Goal: Transaction & Acquisition: Book appointment/travel/reservation

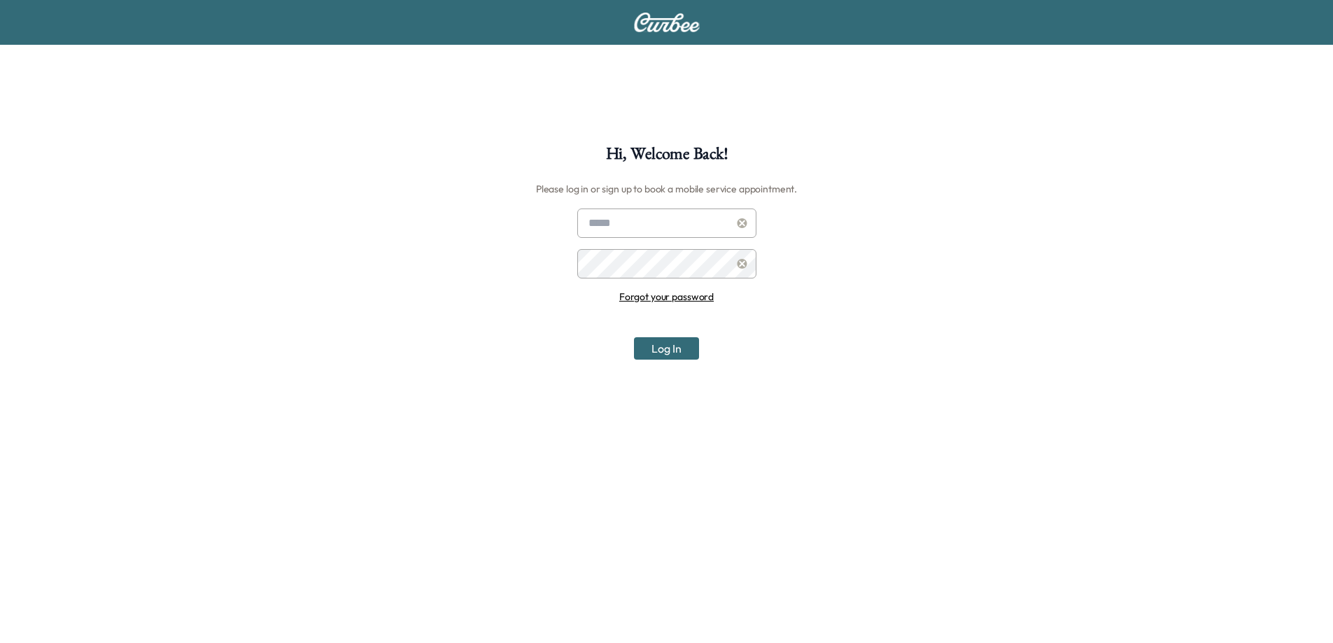
type input "**********"
click at [665, 348] on button "Log In" at bounding box center [666, 348] width 65 height 22
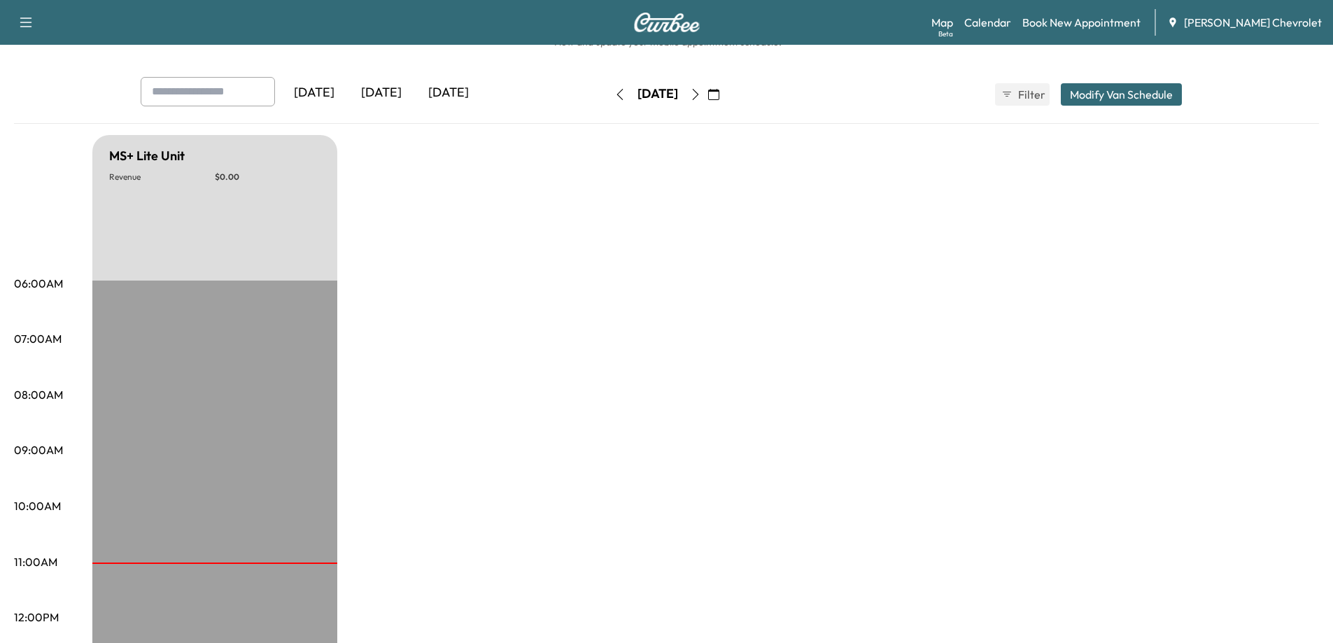
scroll to position [43, 0]
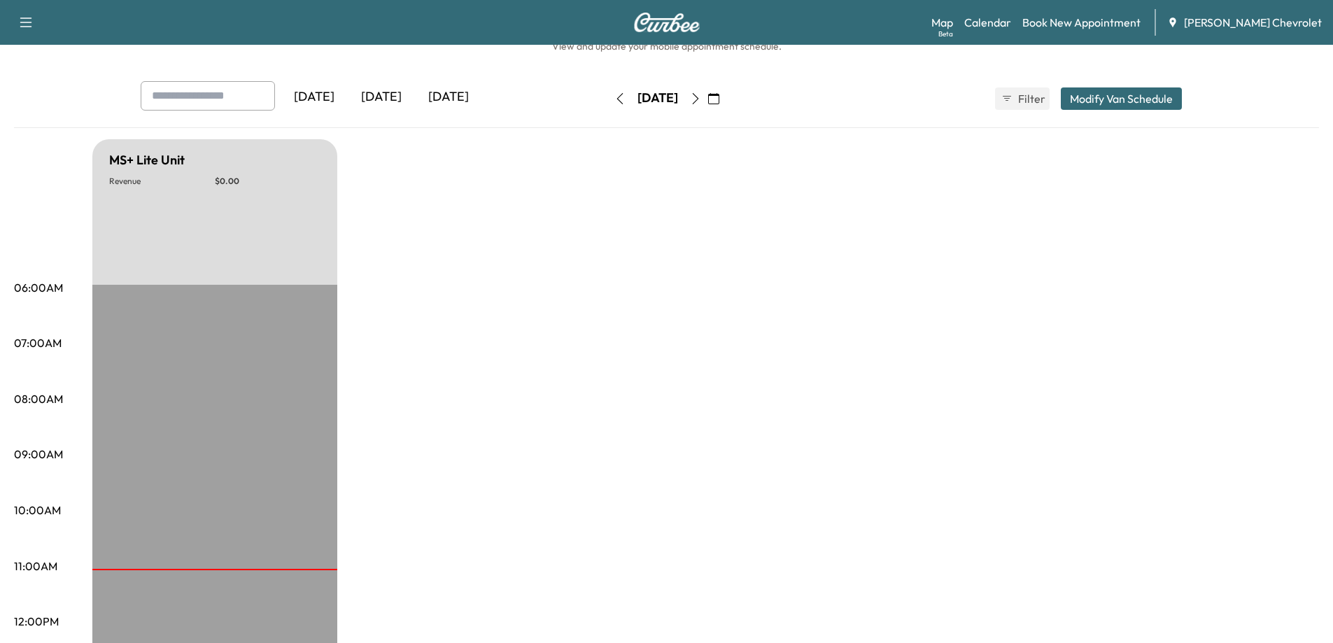
click at [719, 101] on icon "button" at bounding box center [713, 98] width 11 height 11
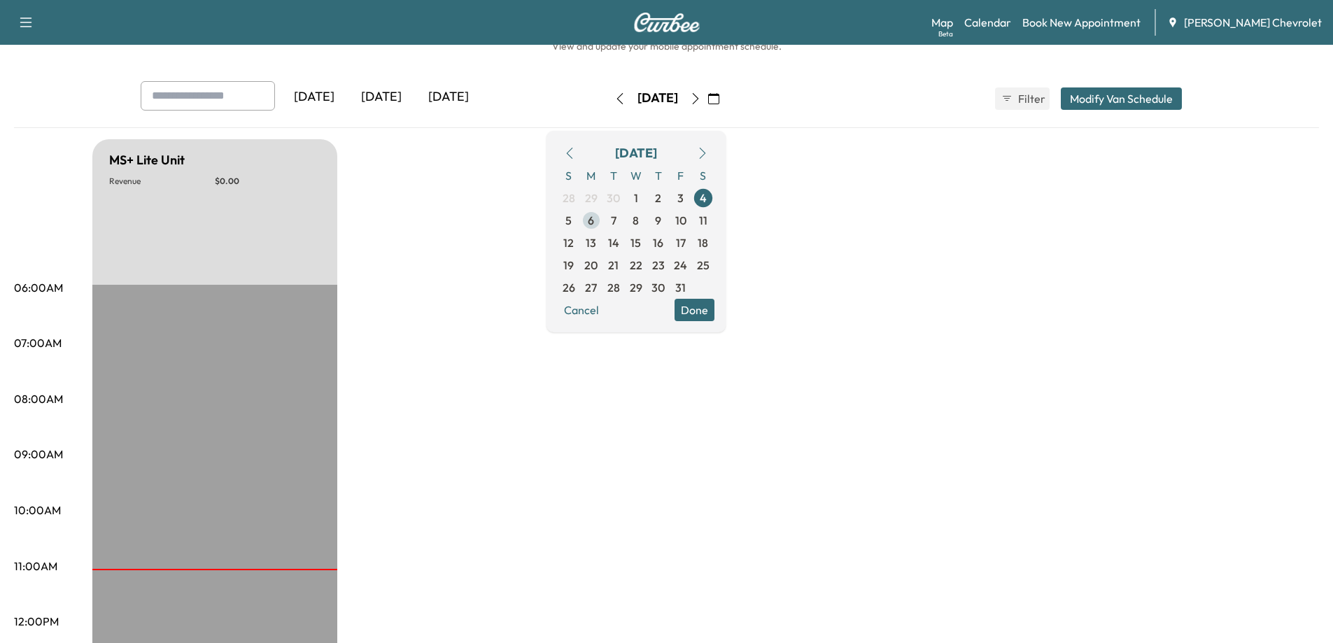
click at [594, 218] on span "6" at bounding box center [591, 220] width 6 height 17
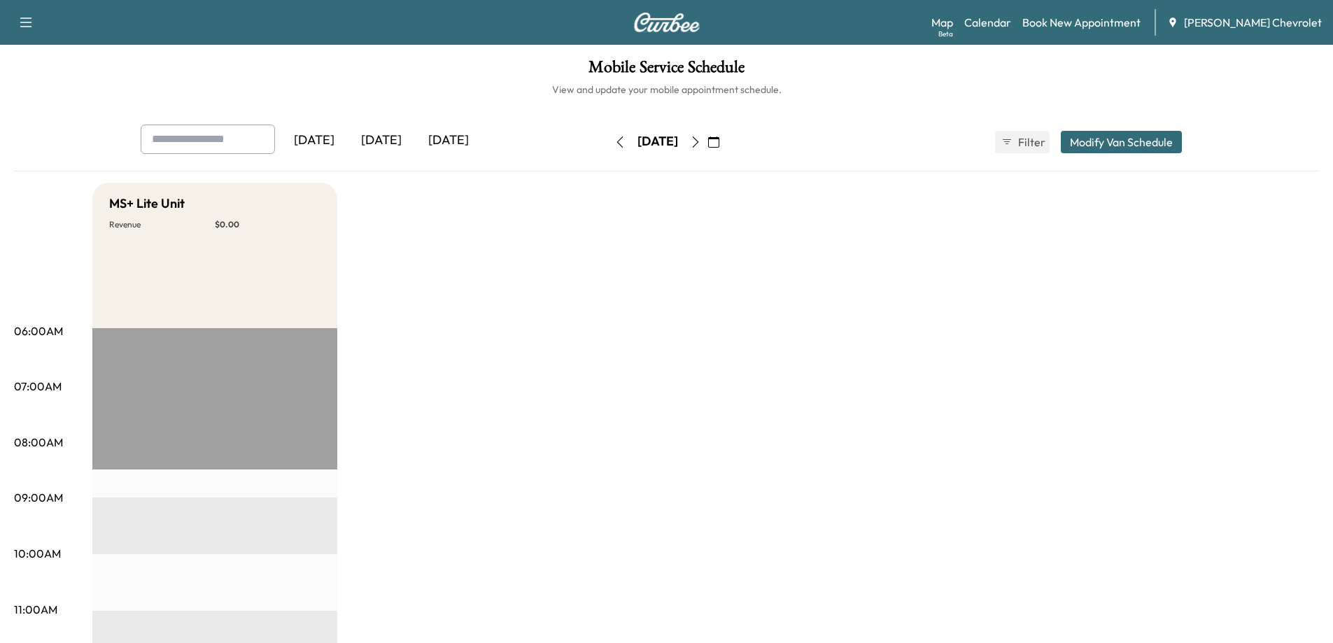
click at [701, 141] on icon "button" at bounding box center [695, 141] width 11 height 11
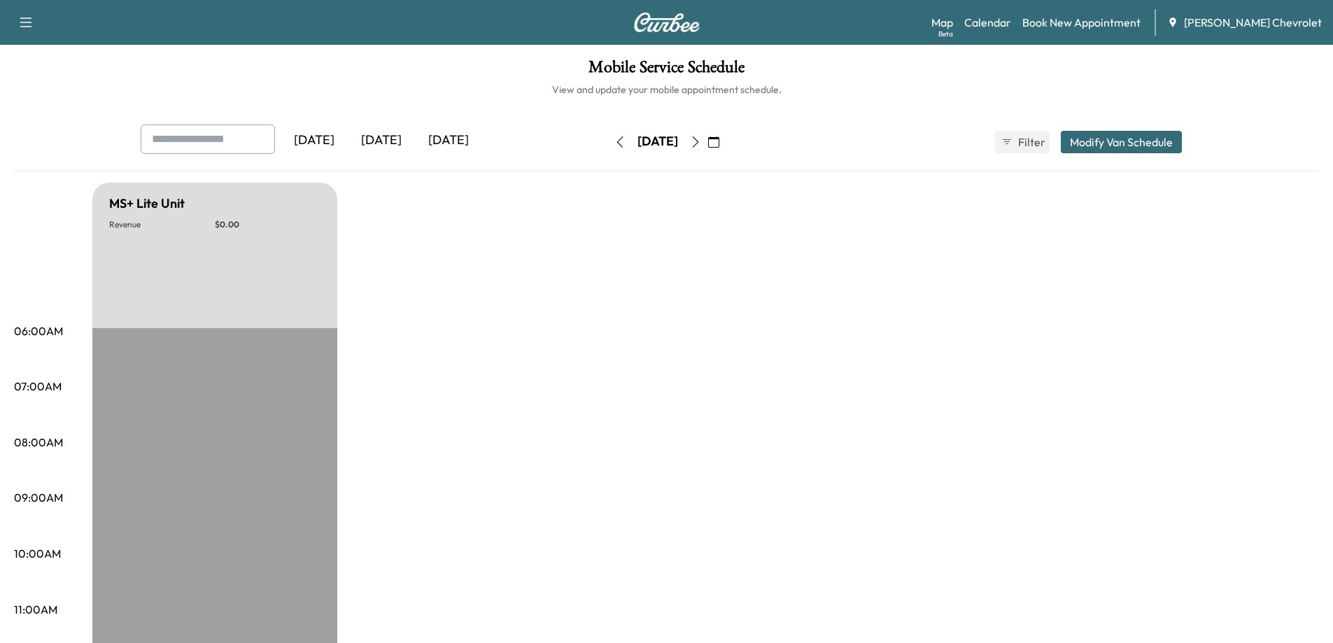
click at [701, 141] on icon "button" at bounding box center [695, 141] width 11 height 11
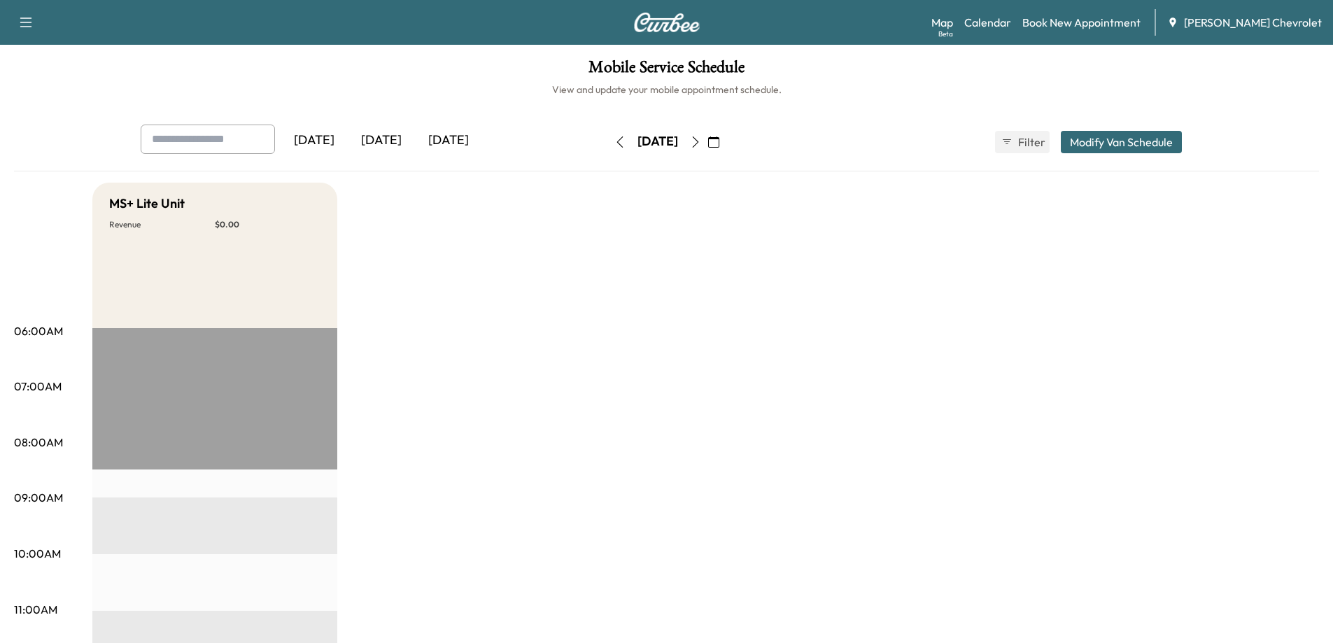
click at [614, 141] on icon "button" at bounding box center [619, 141] width 11 height 11
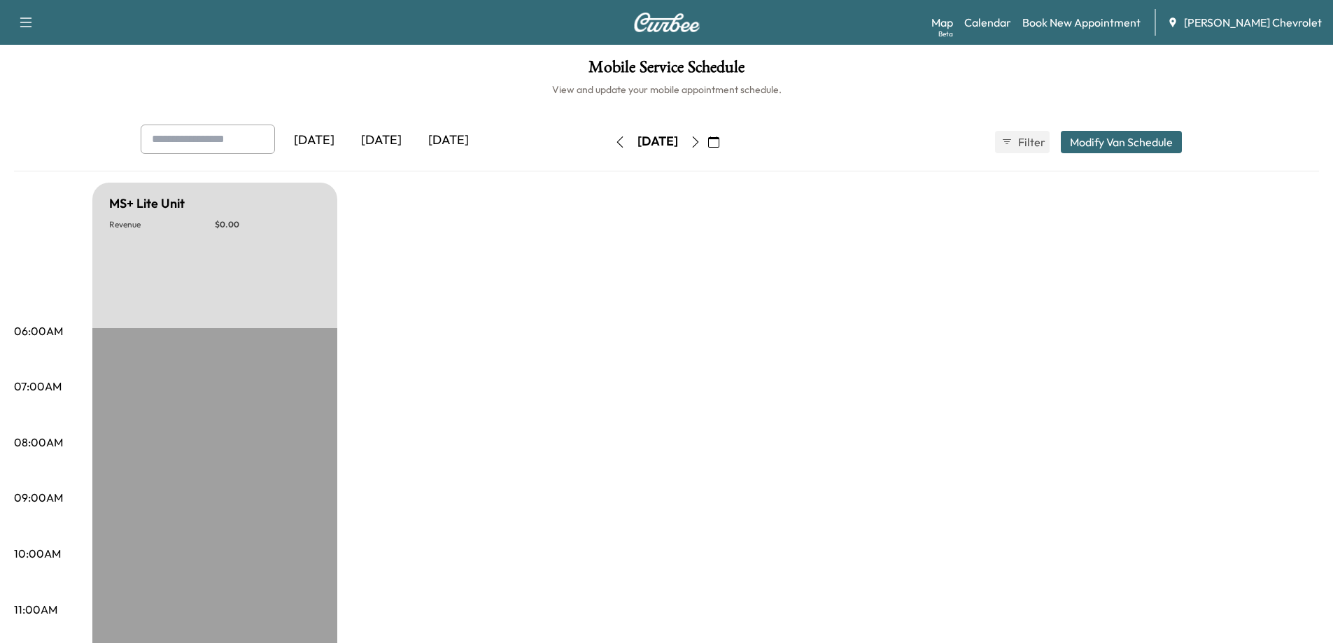
click at [608, 141] on button "button" at bounding box center [620, 142] width 24 height 22
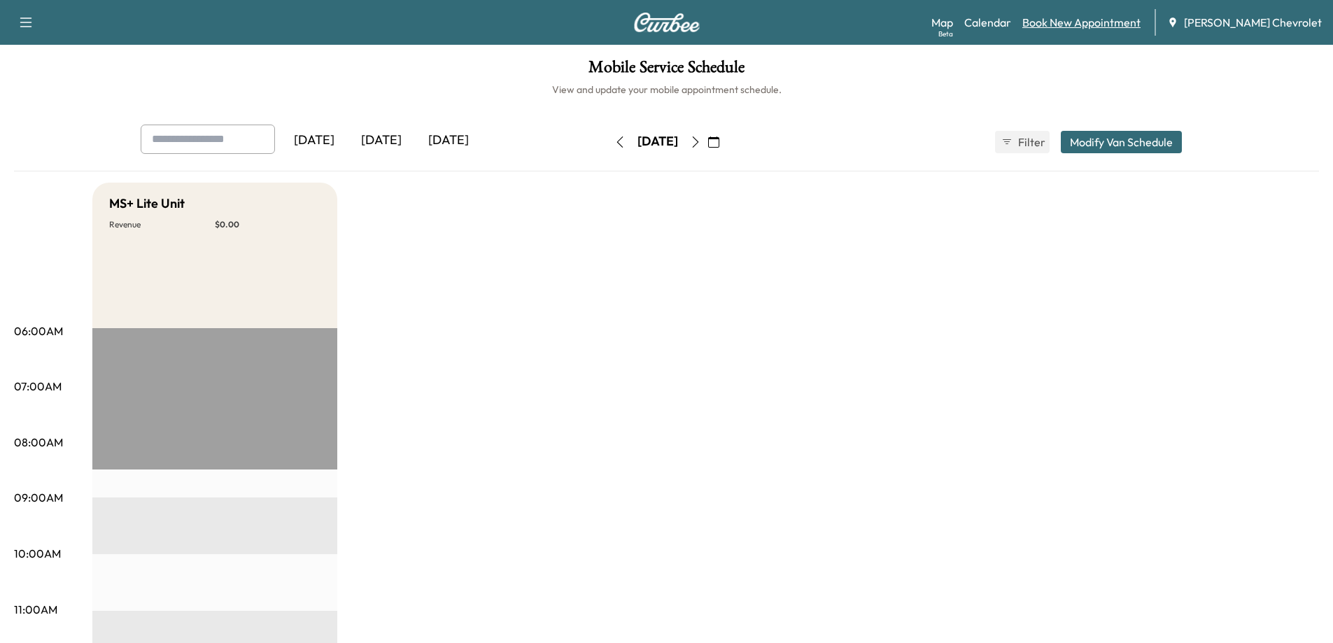
click at [1110, 17] on link "Book New Appointment" at bounding box center [1081, 22] width 118 height 17
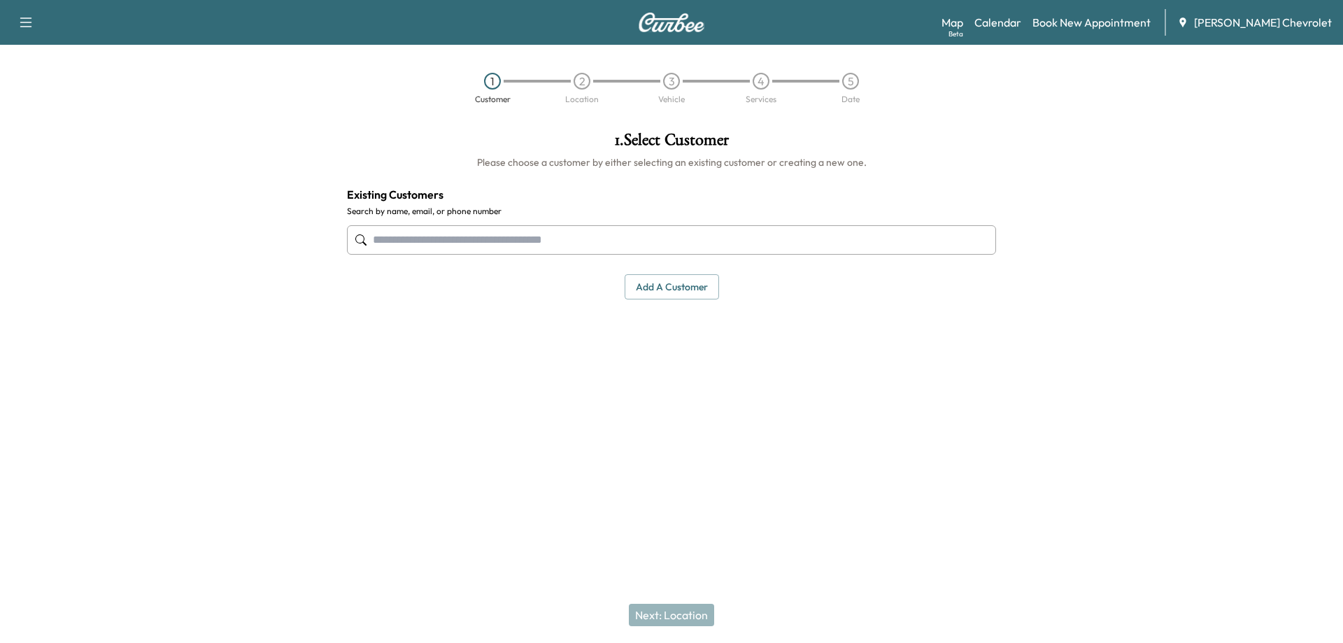
click at [440, 237] on input "text" at bounding box center [671, 239] width 649 height 29
click at [471, 246] on input "**********" at bounding box center [671, 239] width 649 height 29
type input "**********"
click at [400, 241] on input "text" at bounding box center [671, 239] width 649 height 29
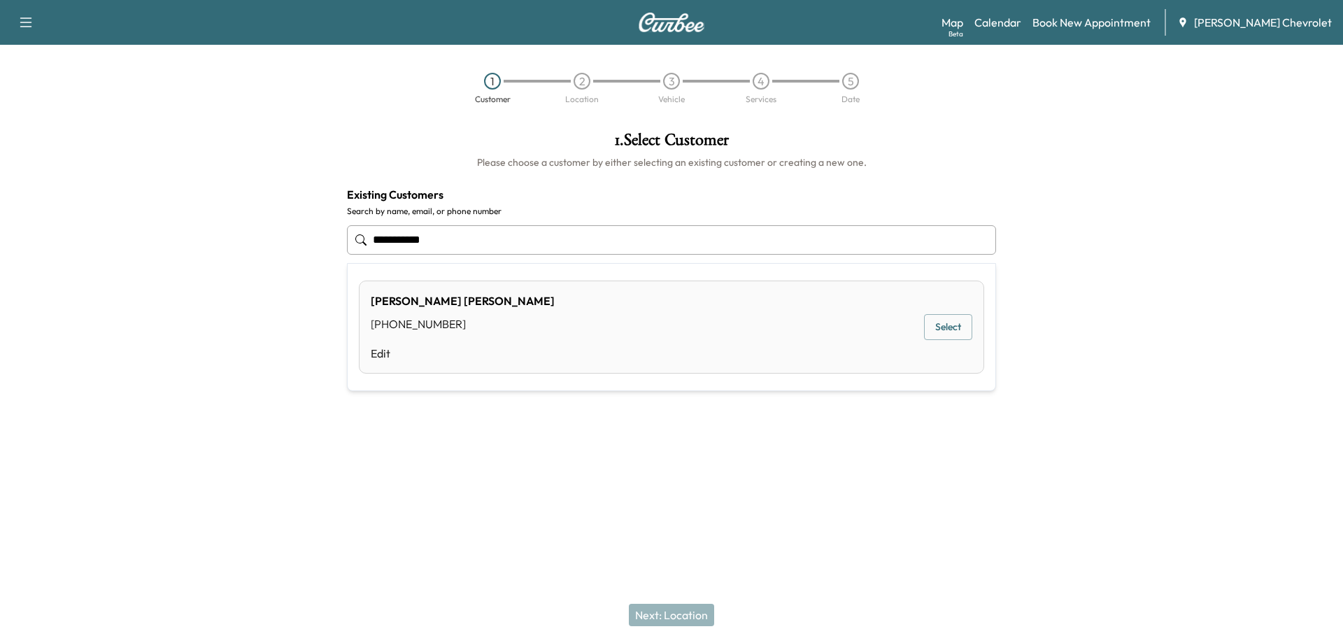
click at [442, 340] on div "[PERSON_NAME] [PHONE_NUMBER] Edit" at bounding box center [463, 326] width 184 height 69
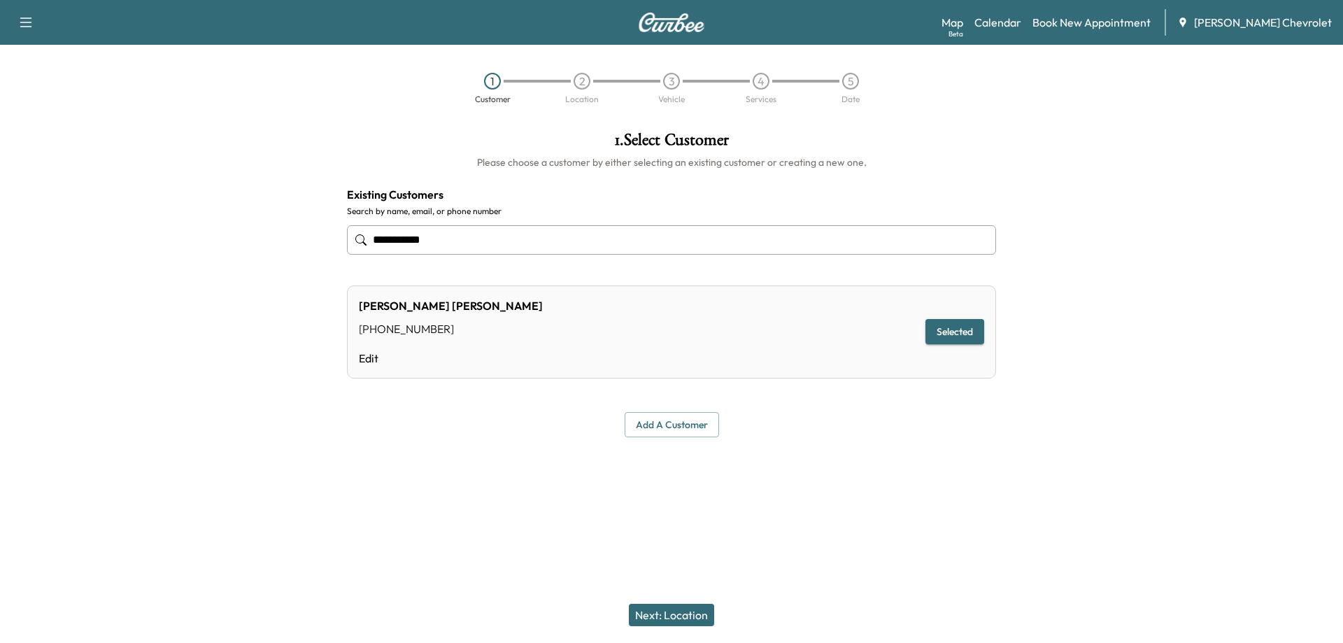
type input "**********"
click at [659, 611] on button "Next: Location" at bounding box center [671, 615] width 85 height 22
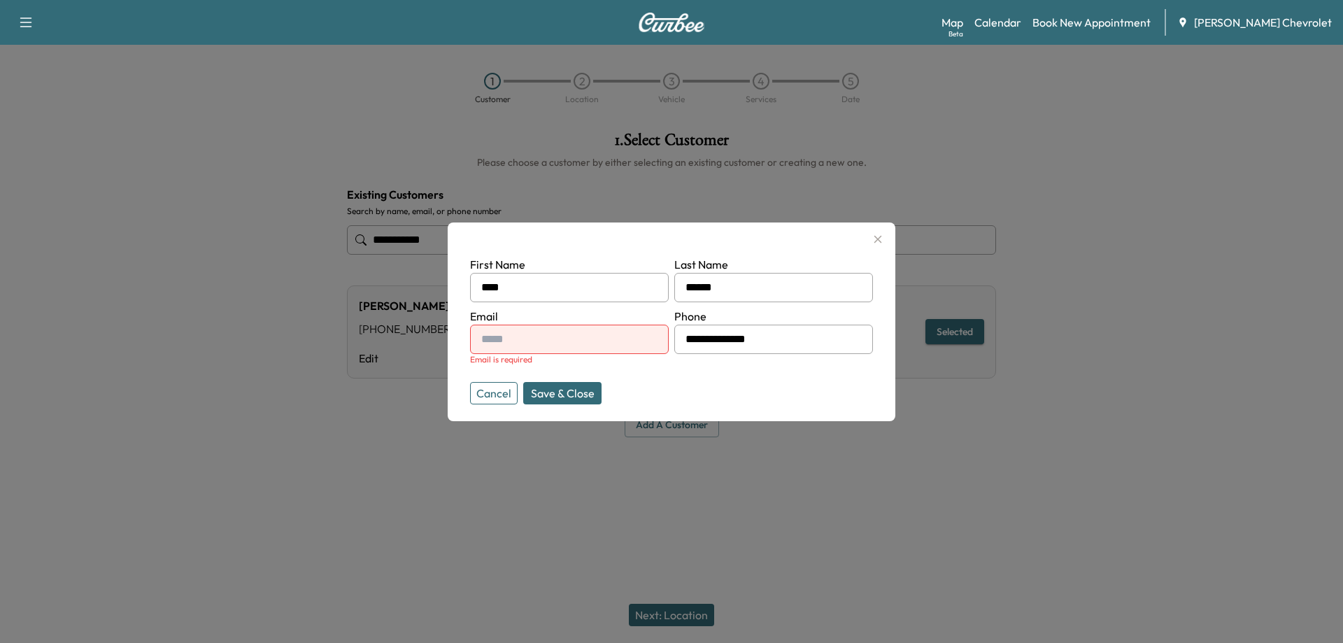
click at [490, 336] on div at bounding box center [484, 339] width 17 height 17
click at [482, 328] on input "text" at bounding box center [569, 339] width 199 height 29
type input "**********"
click at [663, 619] on div at bounding box center [671, 321] width 1343 height 643
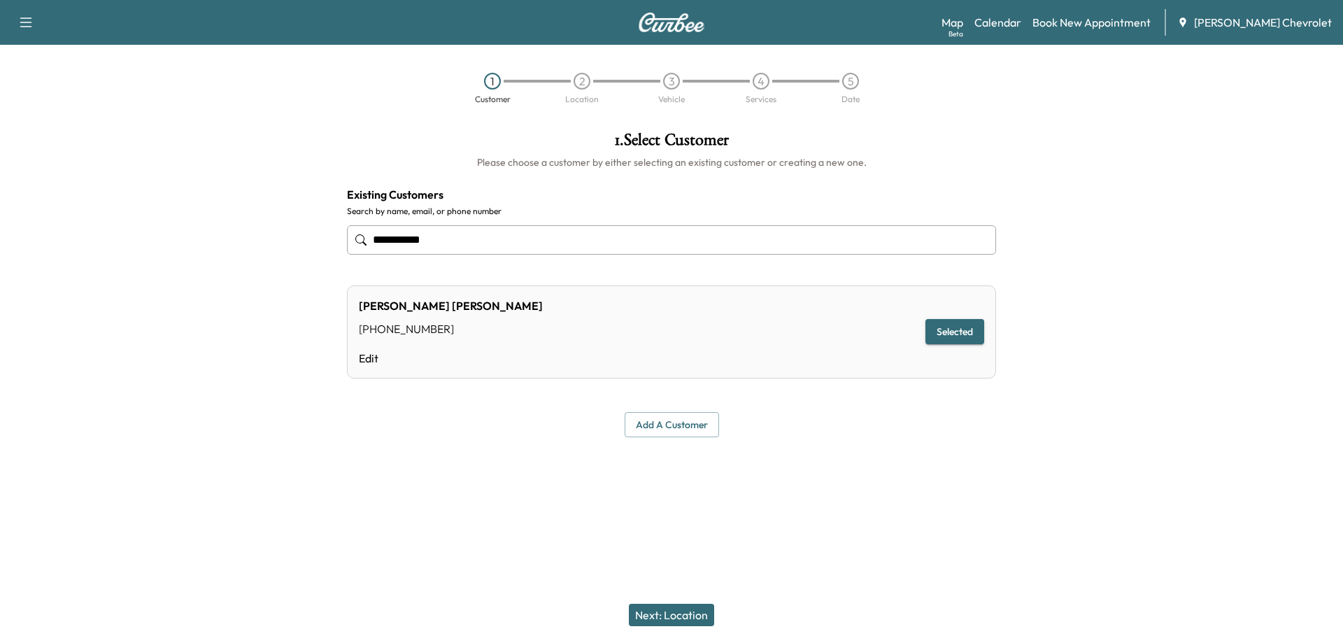
click at [687, 614] on button "Next: Location" at bounding box center [671, 615] width 85 height 22
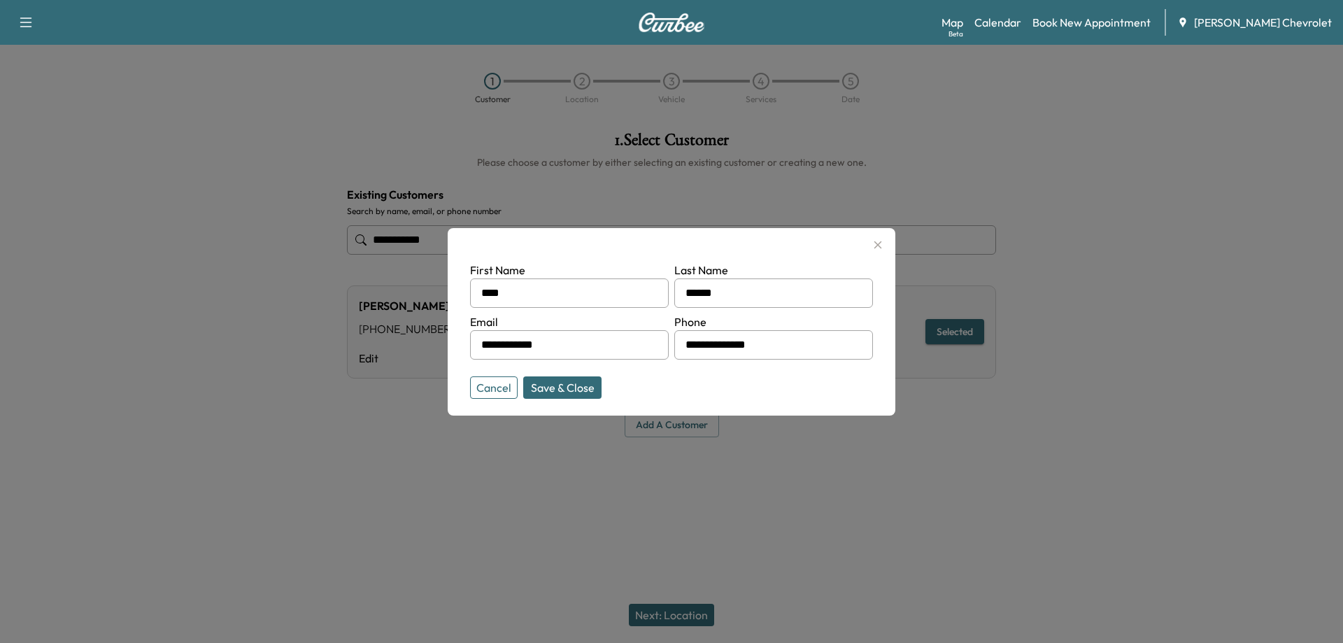
click at [506, 389] on button "Cancel" at bounding box center [494, 387] width 48 height 22
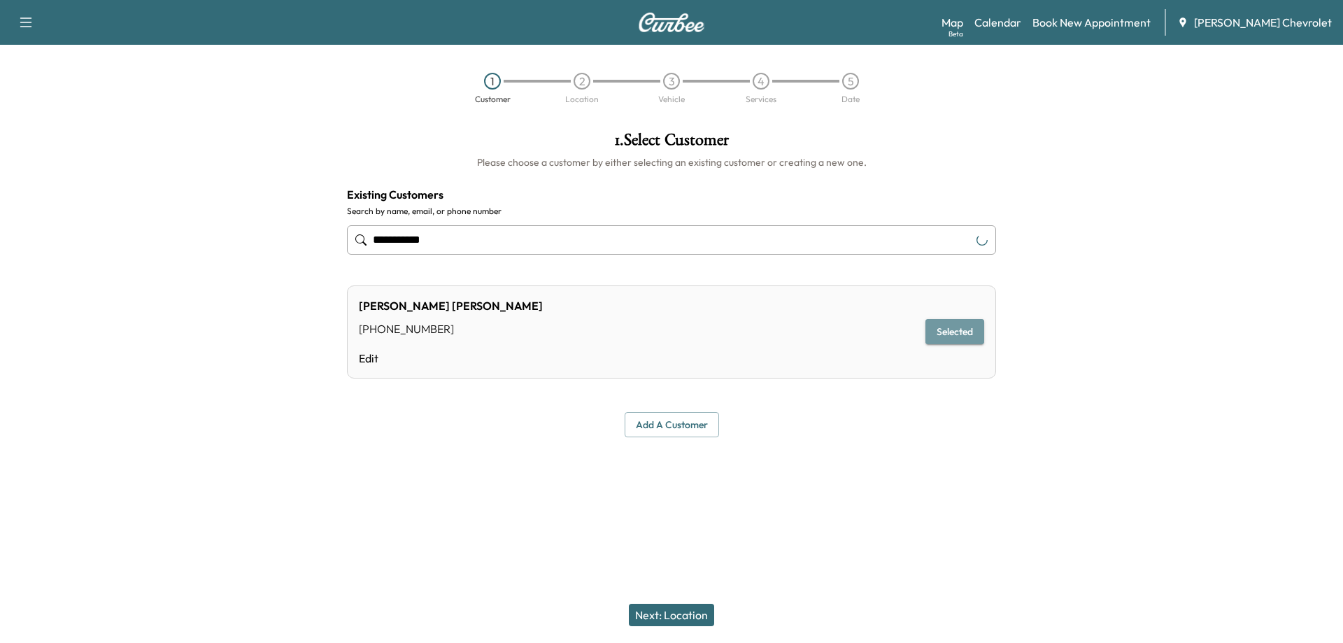
click at [972, 332] on button "Selected" at bounding box center [955, 332] width 59 height 26
click at [685, 616] on button "Next: Location" at bounding box center [671, 615] width 85 height 22
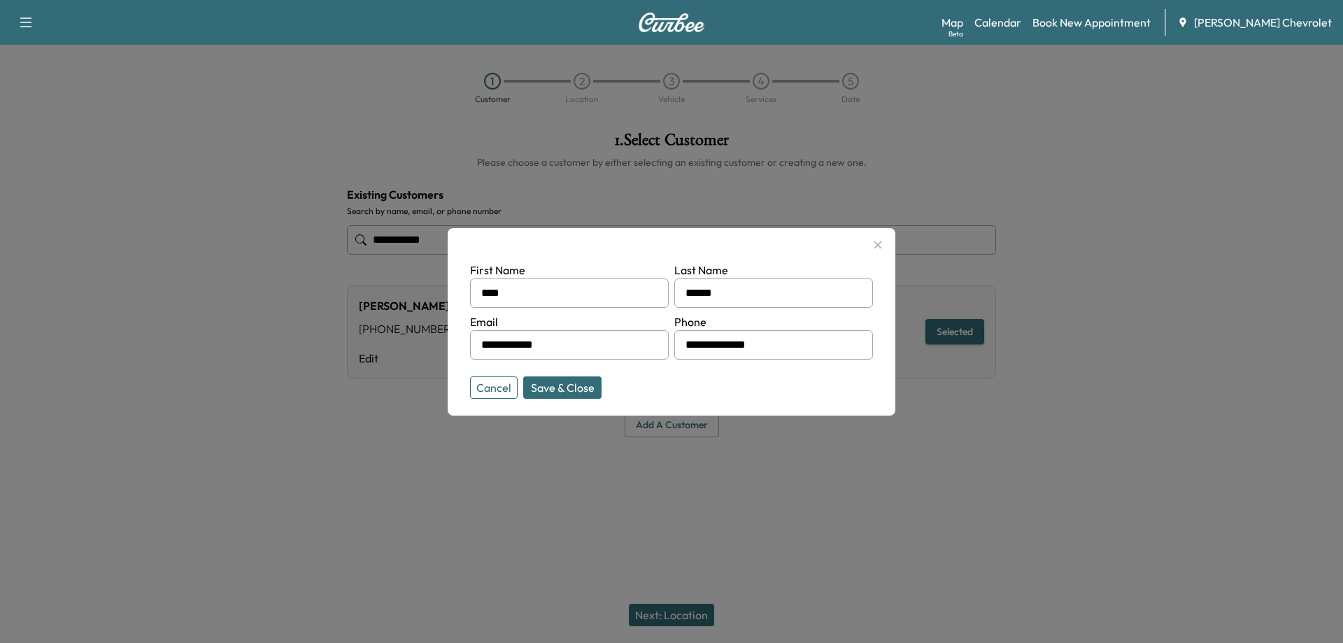
click at [579, 388] on button "Save & Close" at bounding box center [562, 387] width 78 height 22
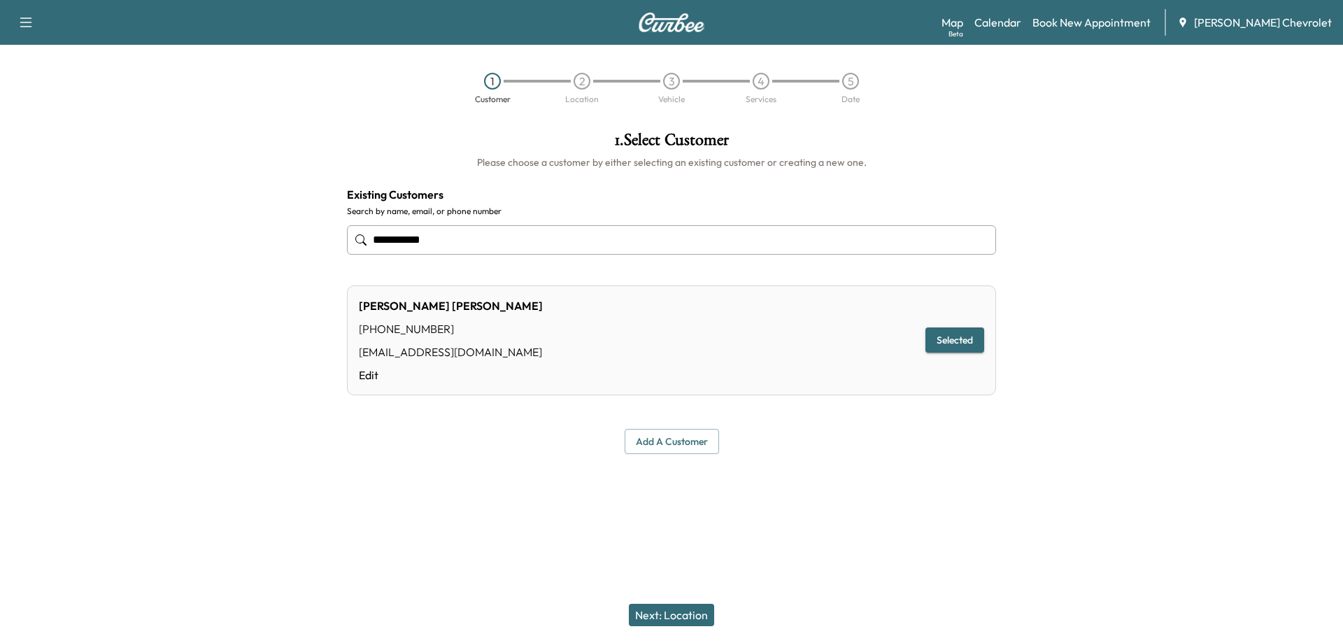
click at [678, 611] on button "Next: Location" at bounding box center [671, 615] width 85 height 22
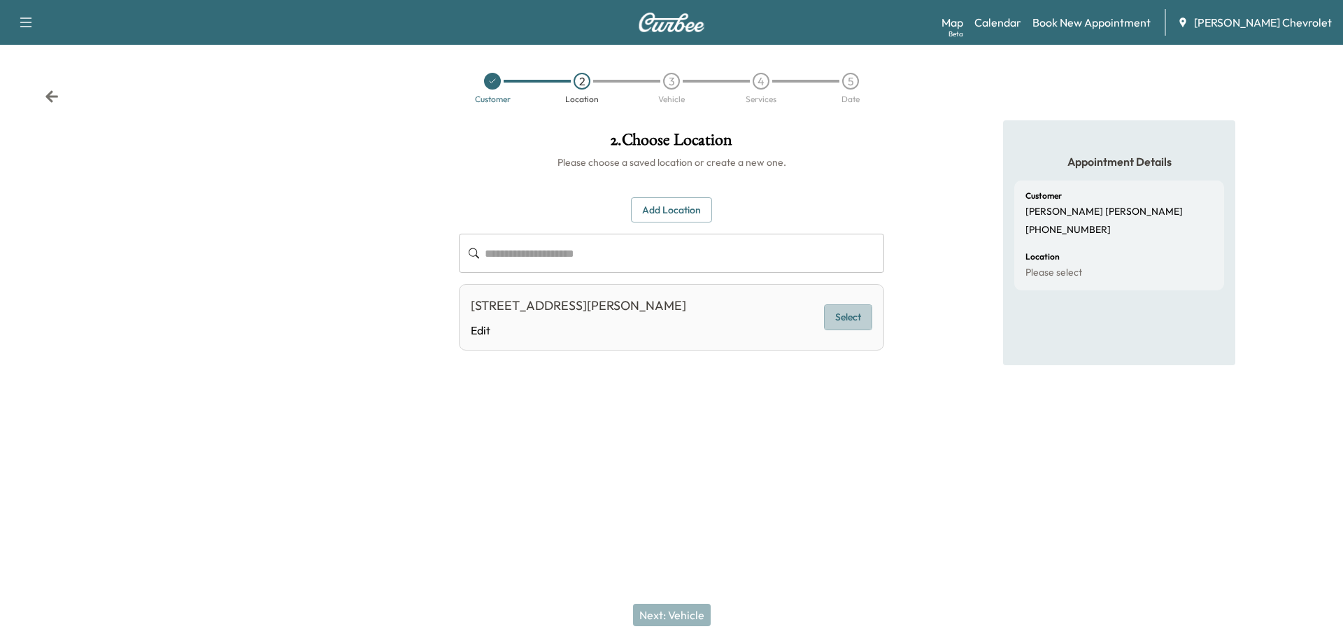
click at [865, 327] on button "Select" at bounding box center [848, 317] width 48 height 26
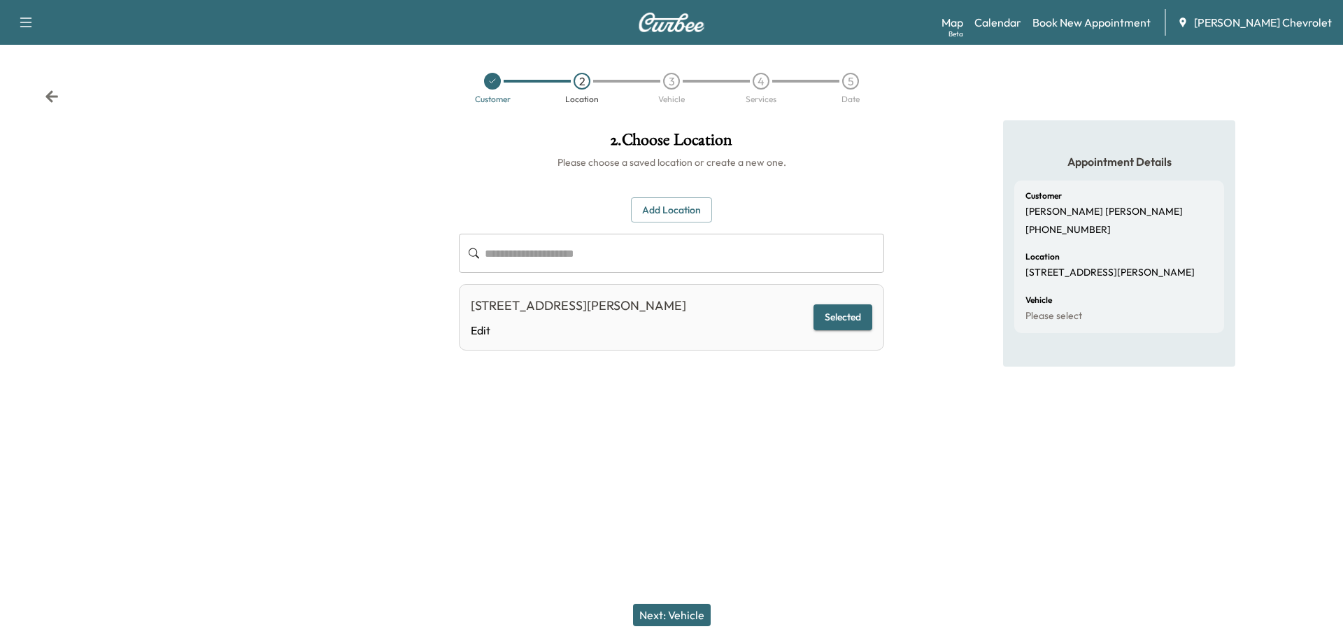
click at [688, 621] on button "Next: Vehicle" at bounding box center [672, 615] width 78 height 22
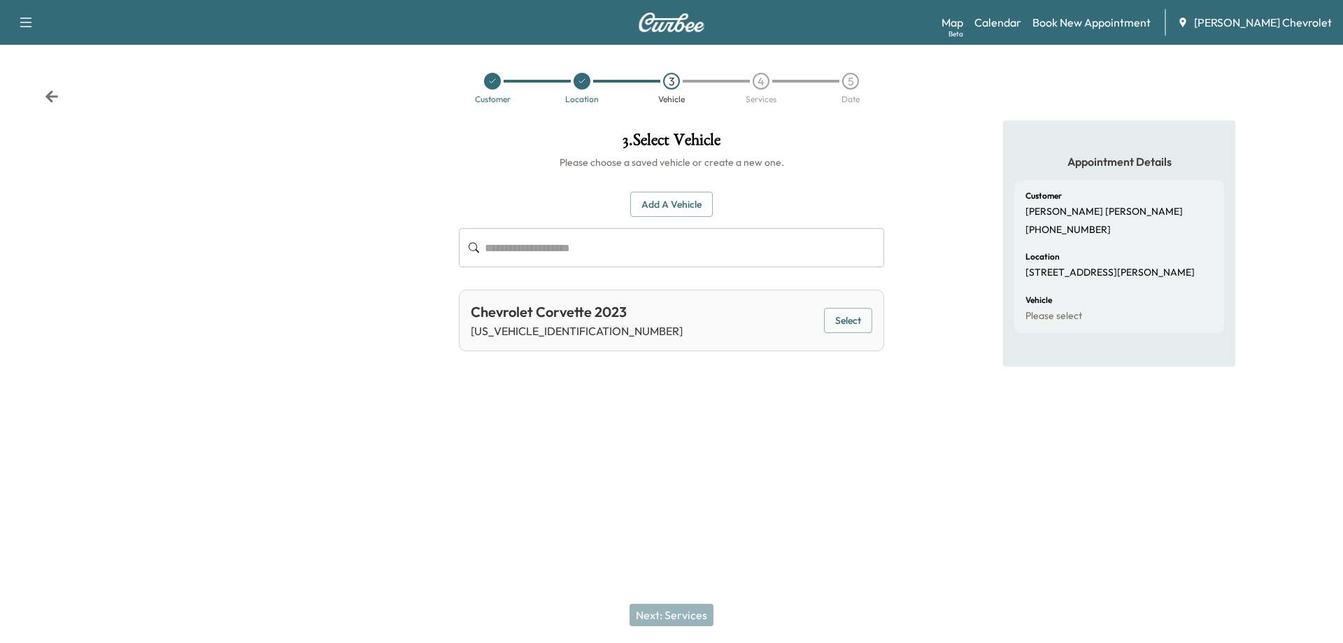
click at [846, 318] on button "Select" at bounding box center [848, 321] width 48 height 26
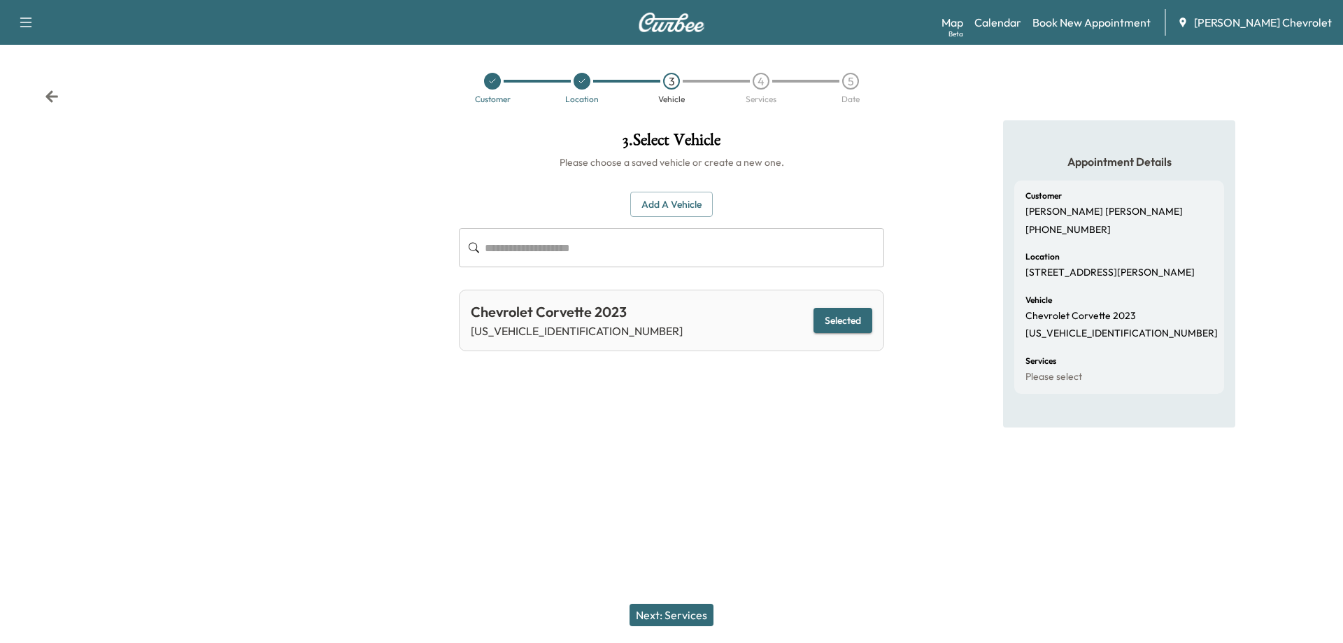
click at [664, 609] on button "Next: Services" at bounding box center [672, 615] width 84 height 22
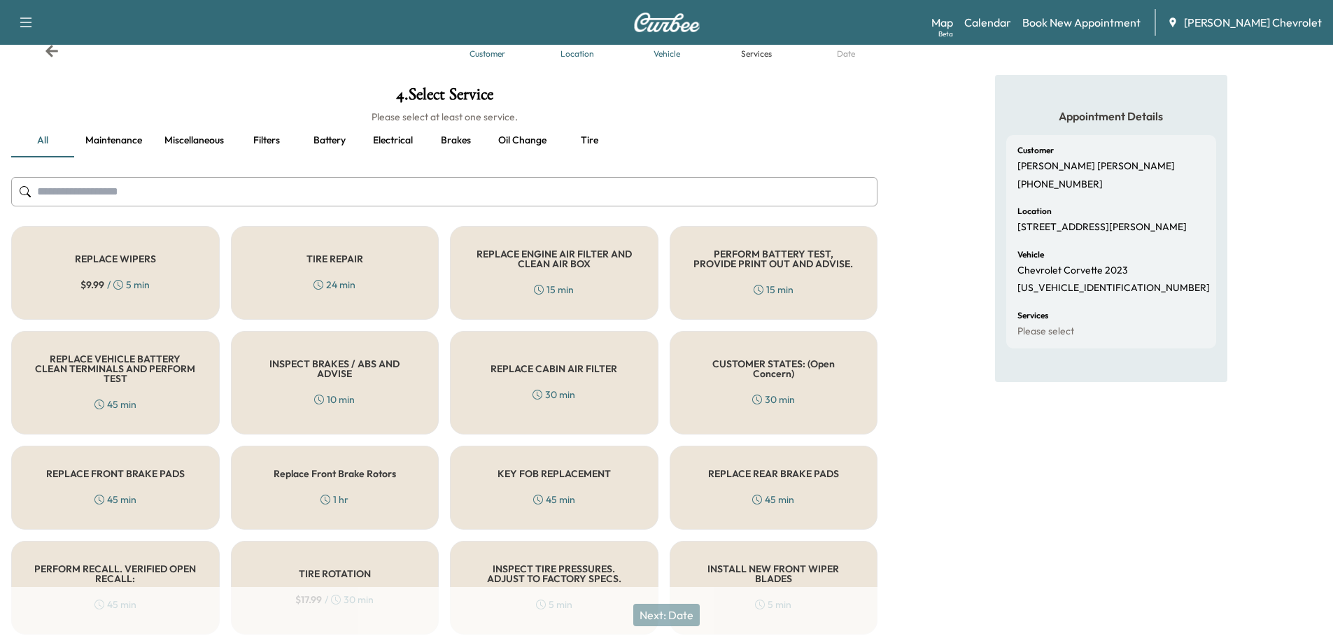
scroll to position [93, 0]
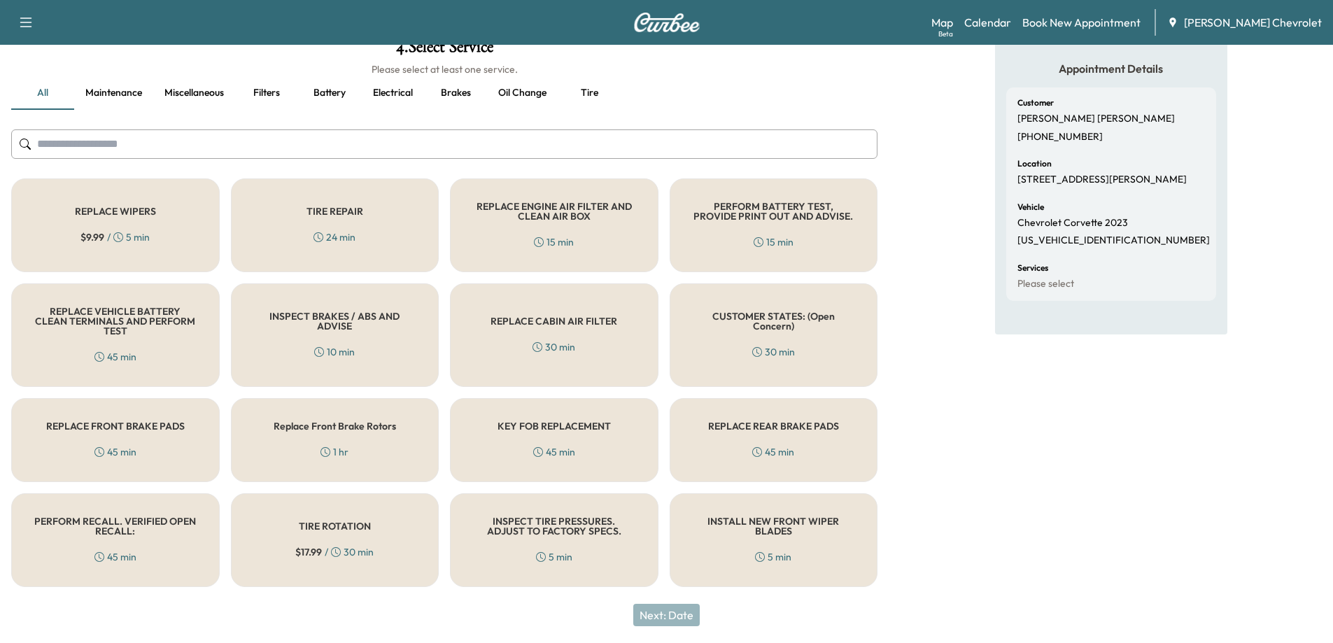
click at [124, 529] on h5 "PERFORM RECALL. VERIFIED OPEN RECALL:" at bounding box center [115, 526] width 162 height 20
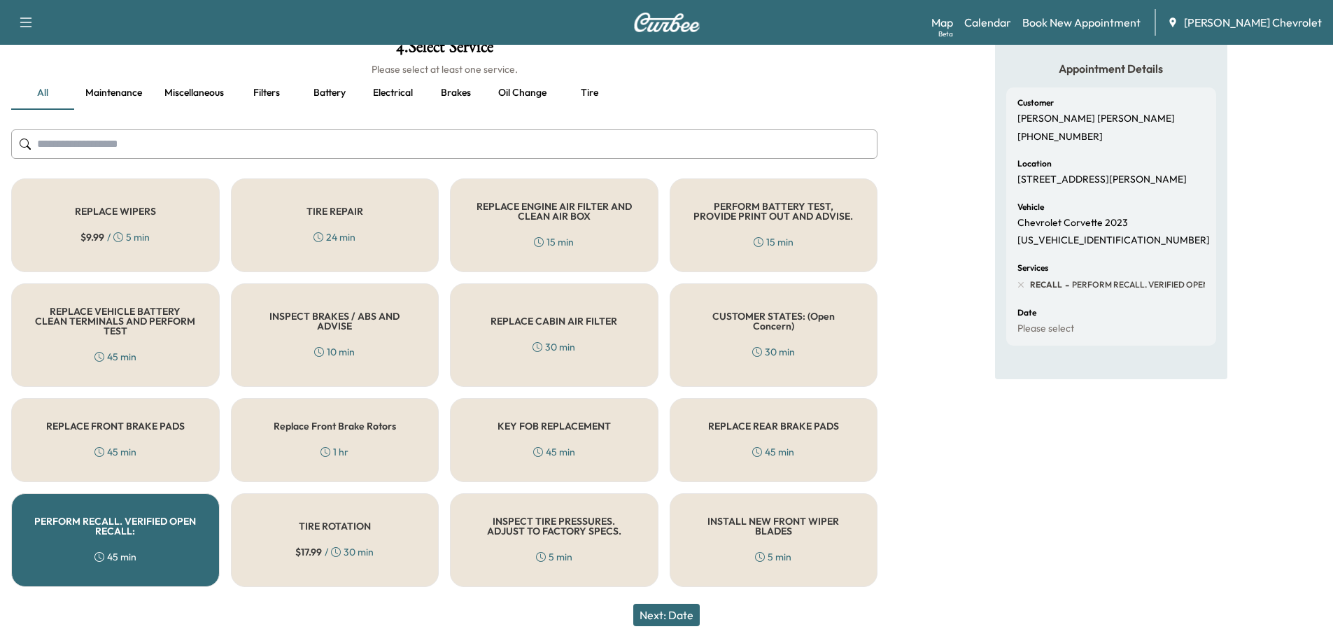
click at [684, 623] on button "Next: Date" at bounding box center [666, 615] width 66 height 22
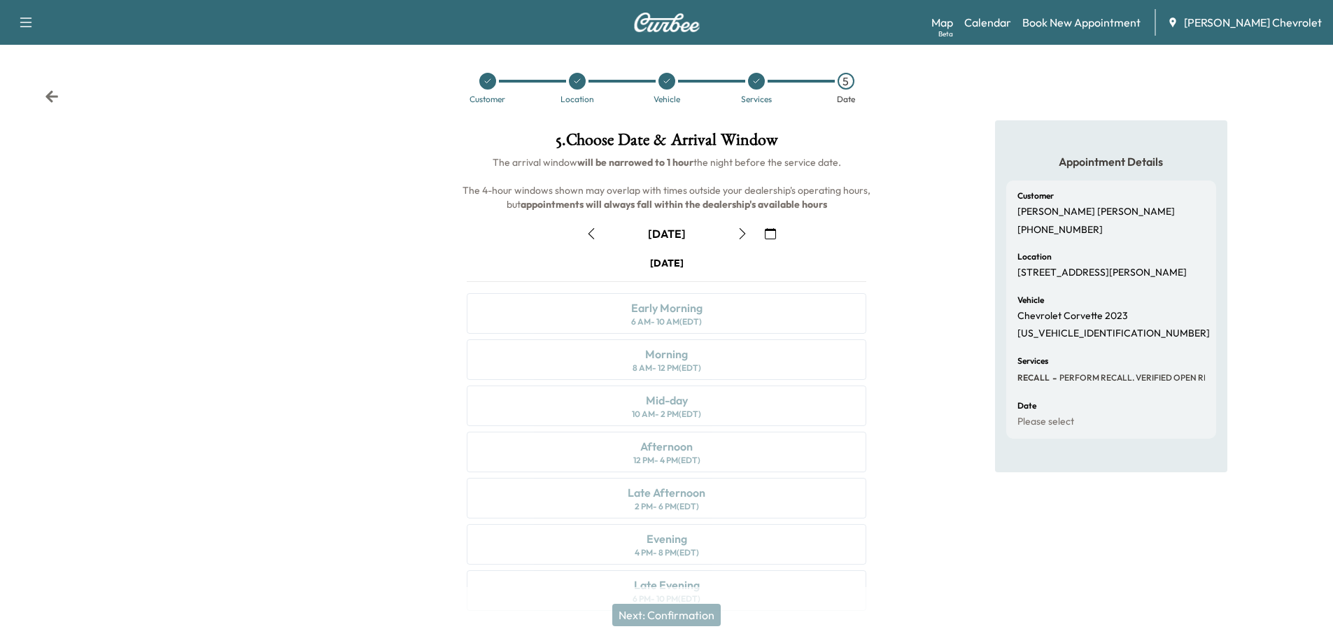
click at [742, 232] on icon "button" at bounding box center [742, 233] width 11 height 11
click at [672, 410] on div "10 AM - 2 PM (EDT)" at bounding box center [666, 414] width 69 height 11
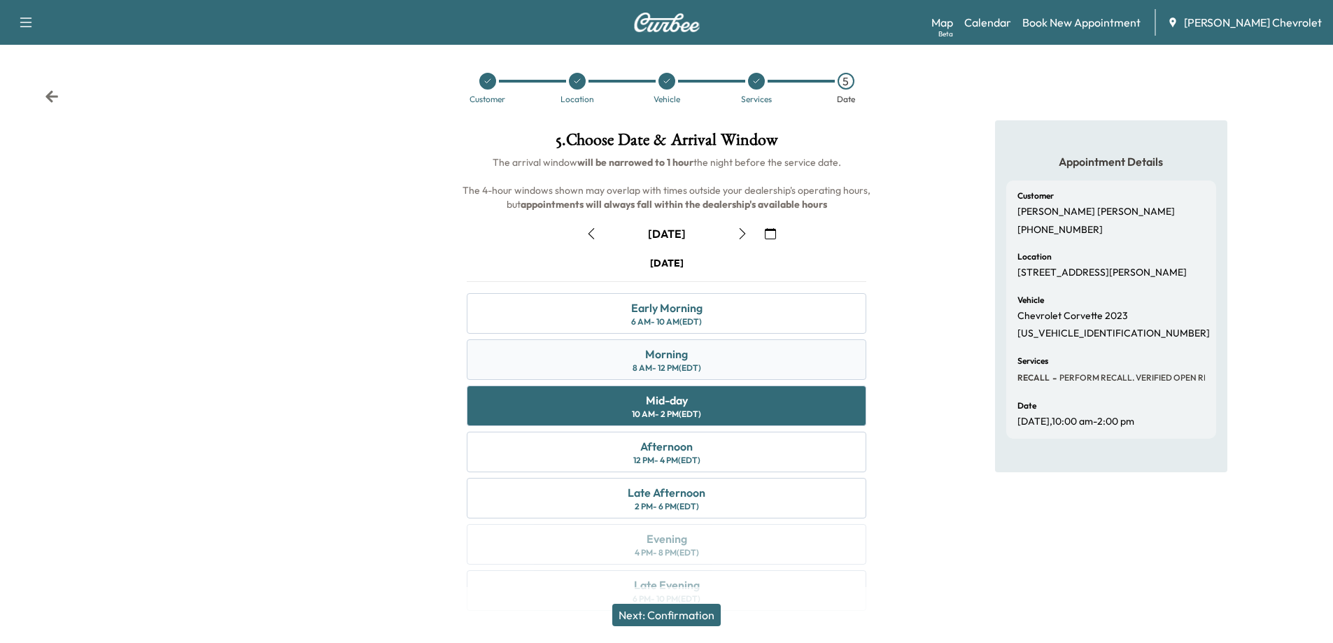
click at [638, 360] on div "Morning 8 AM - 12 PM (EDT)" at bounding box center [666, 359] width 399 height 41
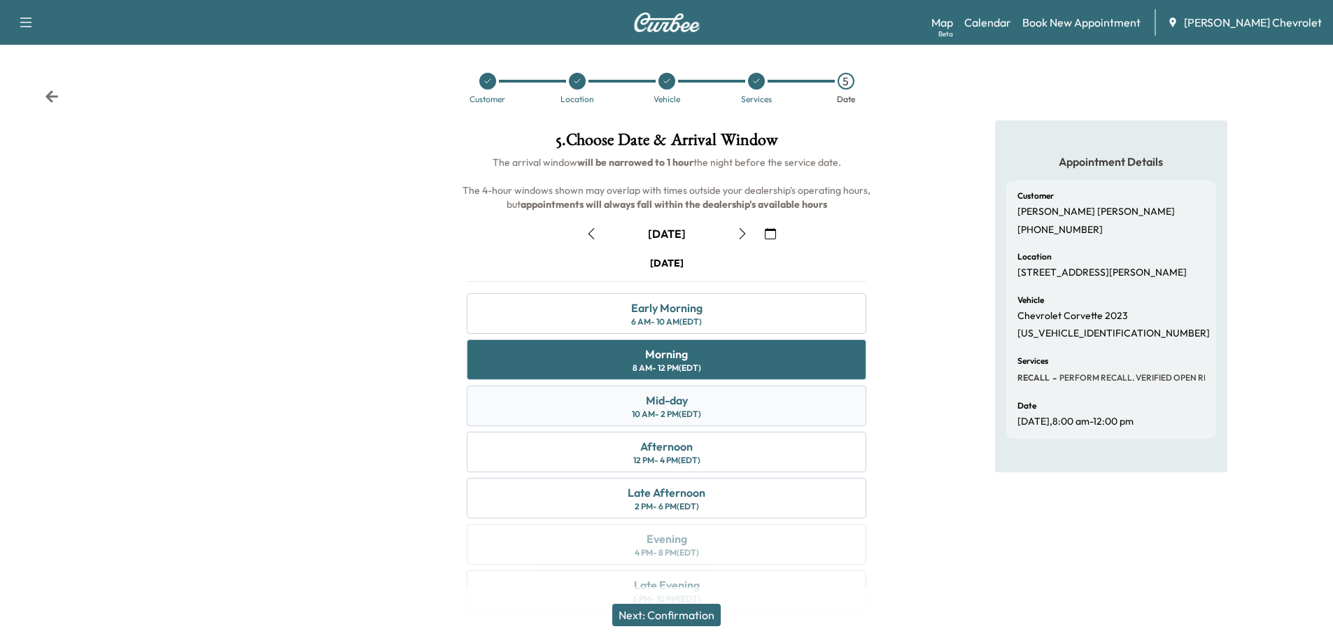
click at [649, 410] on div "10 AM - 2 PM (EDT)" at bounding box center [666, 414] width 69 height 11
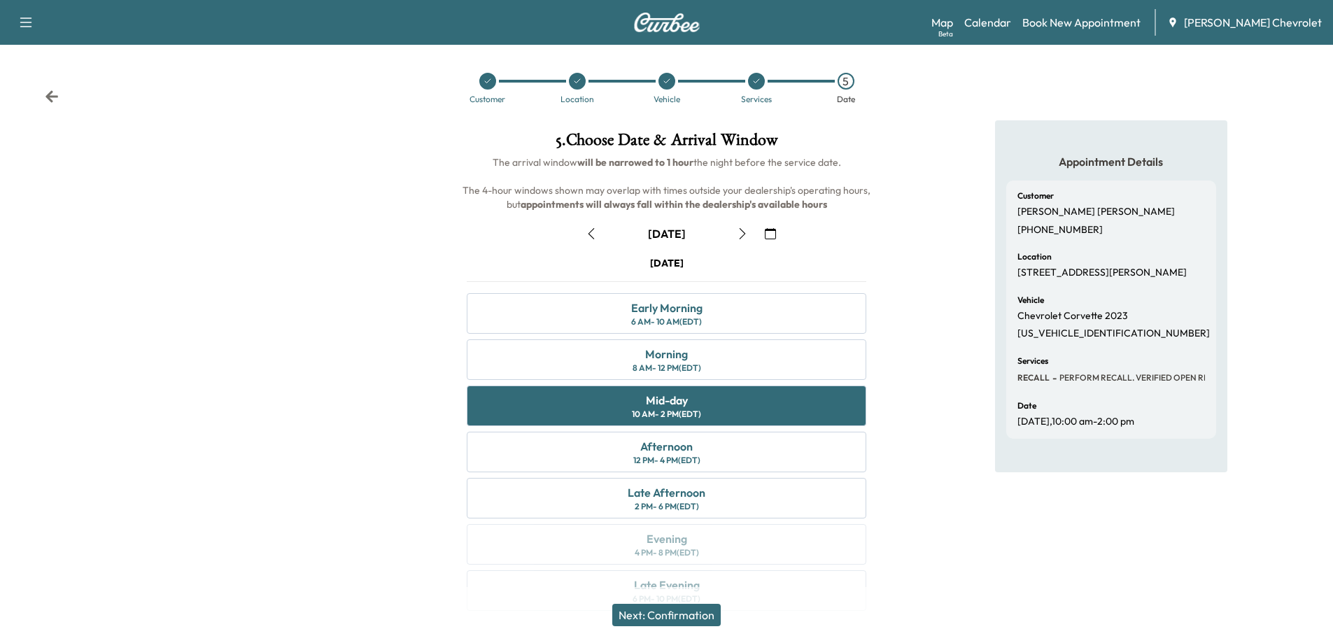
click at [657, 616] on button "Next: Confirmation" at bounding box center [666, 615] width 108 height 22
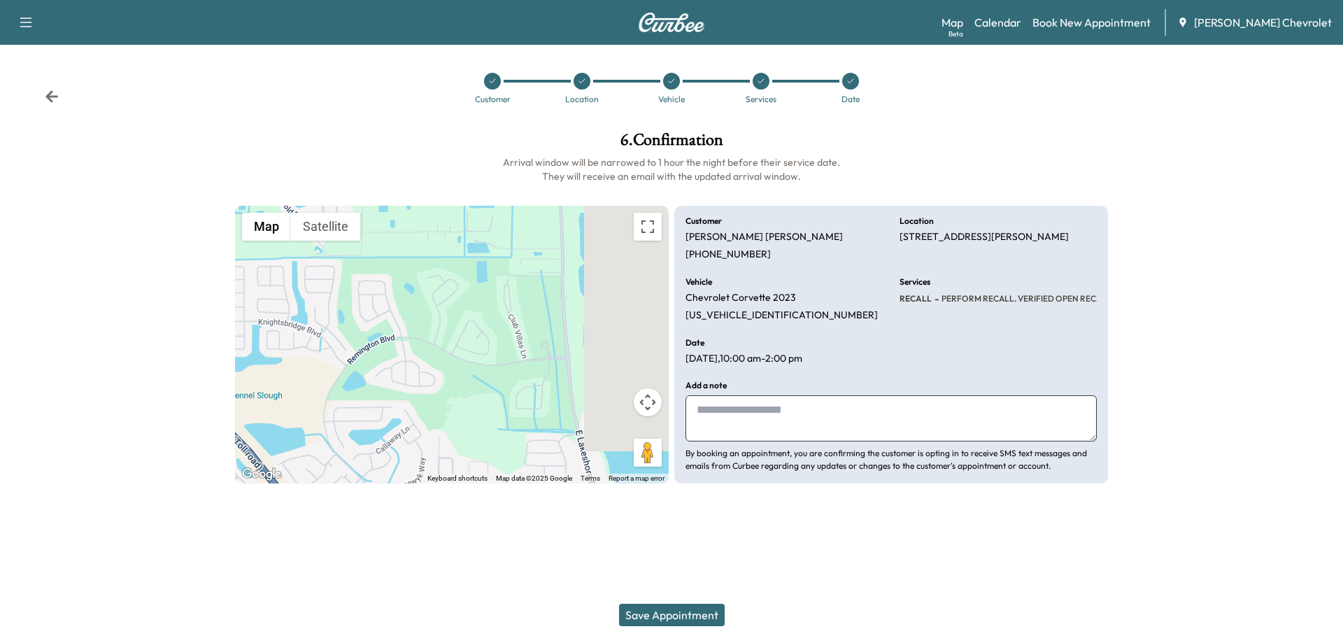
click at [719, 414] on textarea at bounding box center [891, 418] width 411 height 46
type textarea "**********"
click at [652, 621] on button "Save Appointment" at bounding box center [672, 615] width 106 height 22
click at [647, 621] on button "Save Appointment" at bounding box center [672, 615] width 106 height 22
click at [668, 622] on button "Save Appointment" at bounding box center [672, 615] width 106 height 22
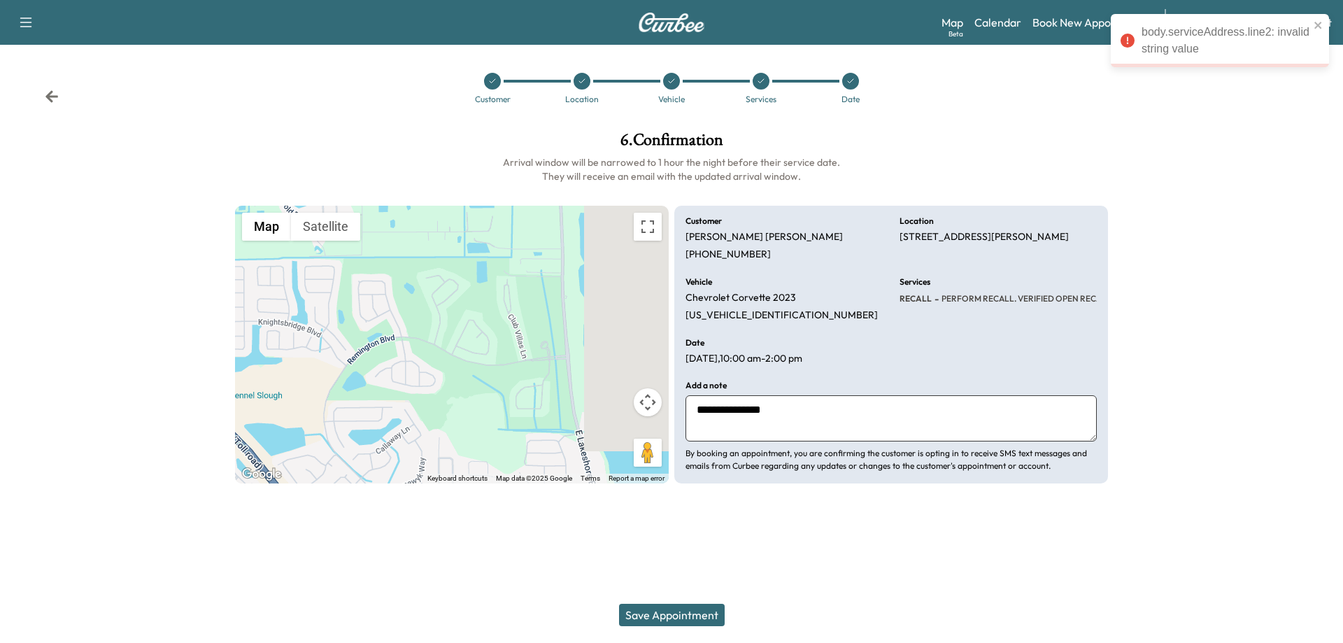
click at [1180, 48] on div "body.serviceAddress.line2: invalid string value" at bounding box center [1226, 41] width 168 height 34
click at [47, 97] on icon at bounding box center [51, 96] width 13 height 12
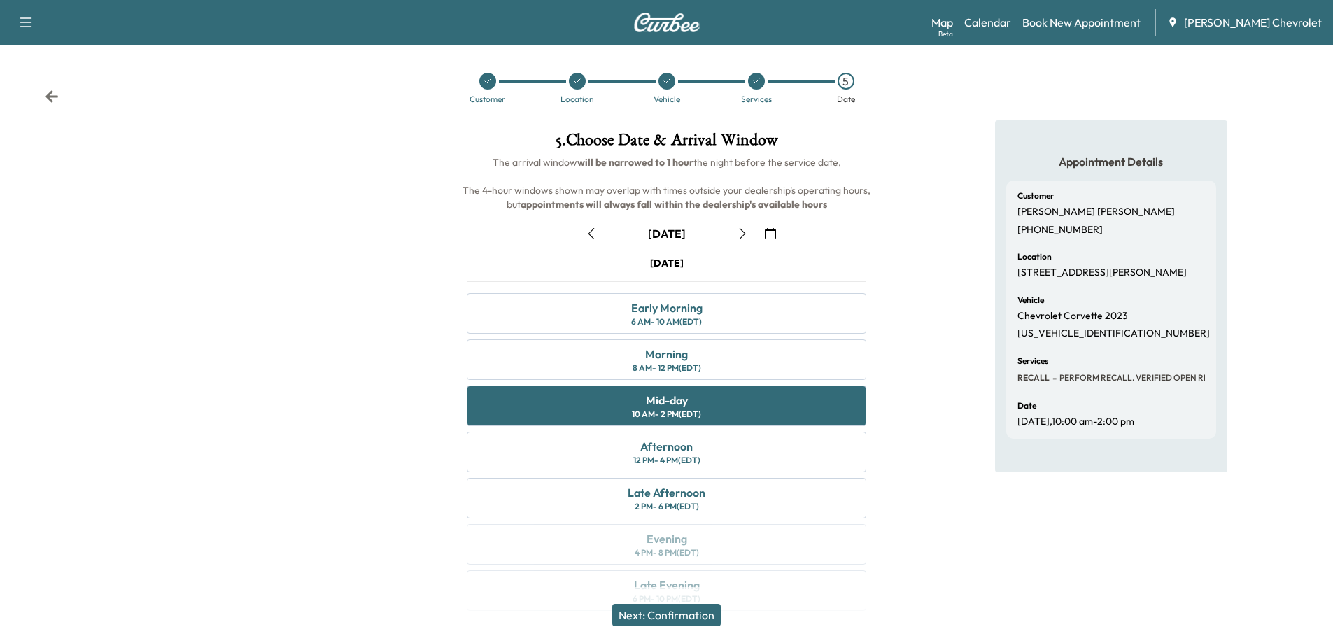
click at [47, 98] on icon at bounding box center [51, 96] width 13 height 12
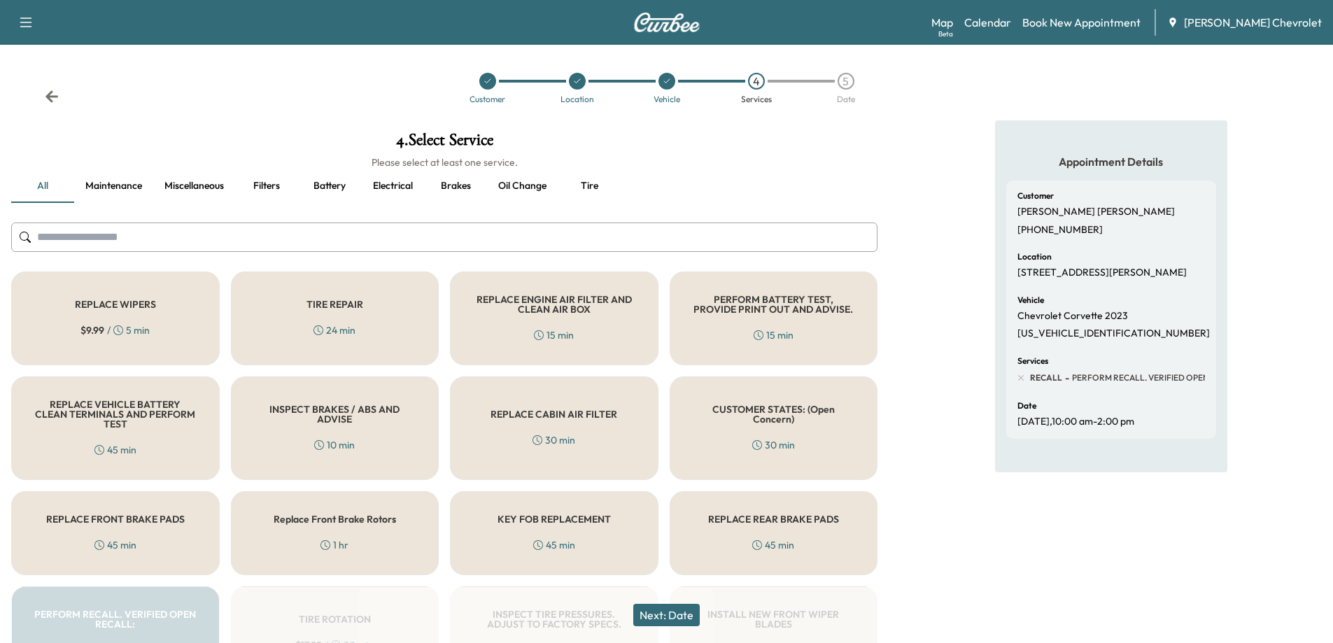
click at [50, 99] on icon at bounding box center [51, 96] width 13 height 12
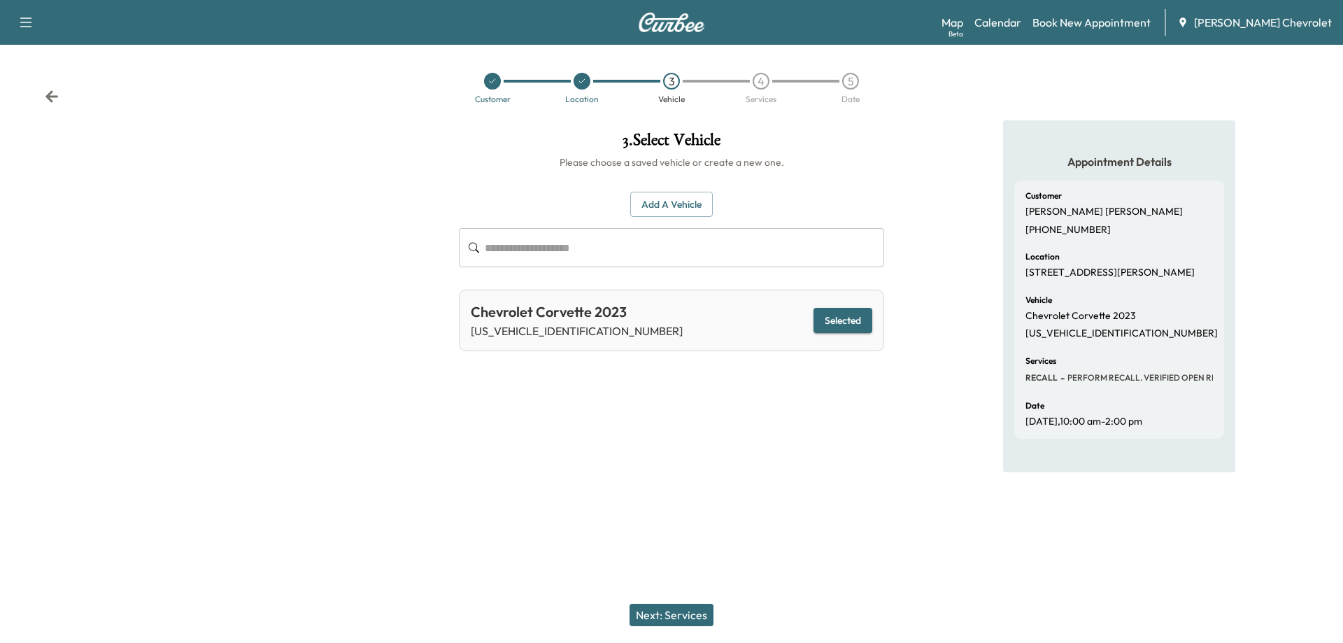
click at [49, 93] on icon at bounding box center [51, 96] width 13 height 12
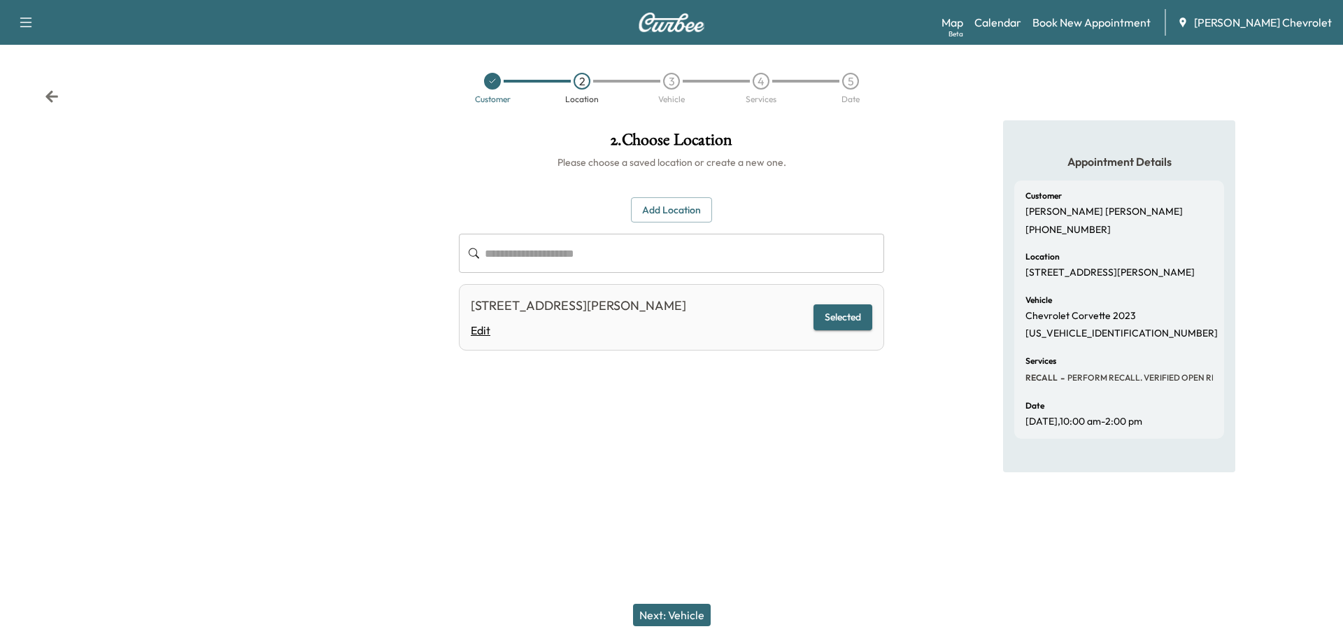
click at [481, 339] on link "Edit" at bounding box center [578, 330] width 215 height 17
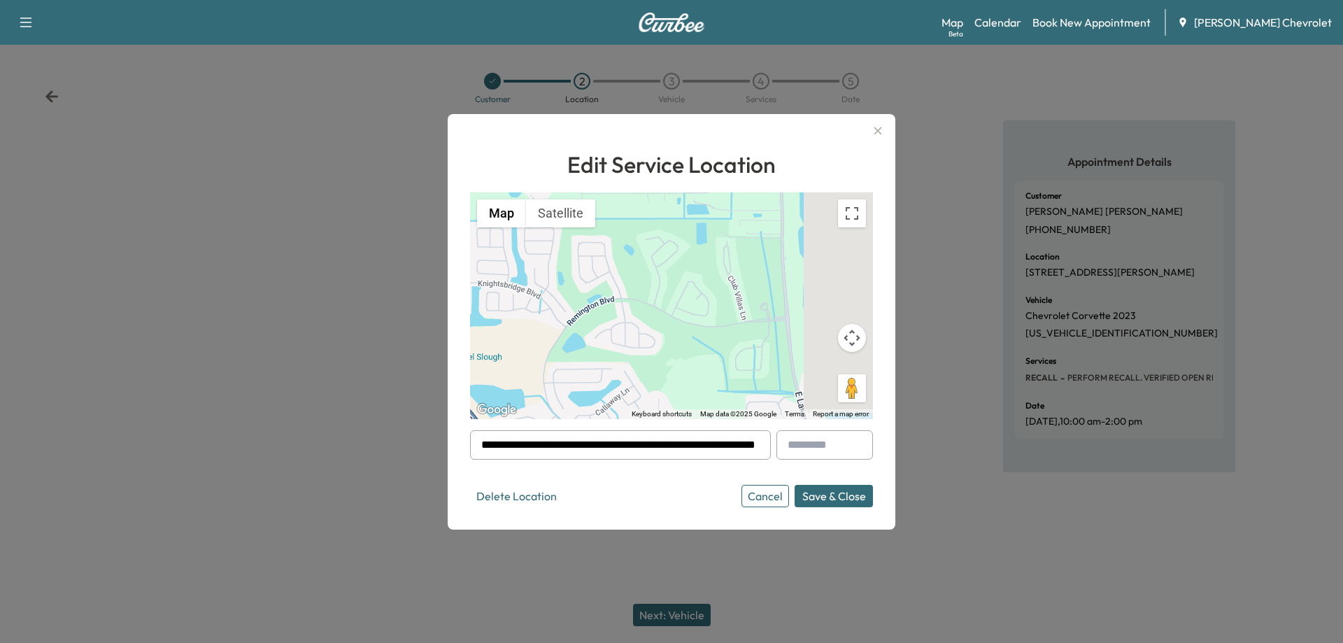
click at [752, 446] on div at bounding box center [757, 445] width 17 height 17
click at [750, 447] on div at bounding box center [757, 445] width 17 height 17
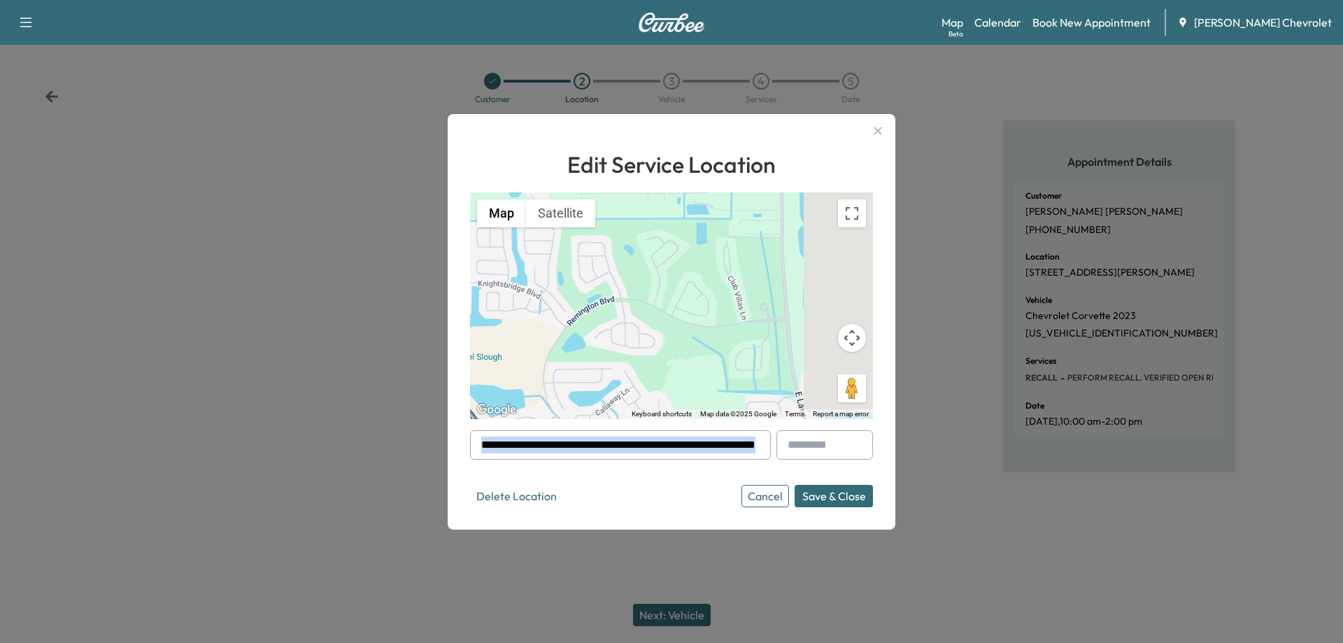
click at [750, 447] on div at bounding box center [757, 445] width 17 height 17
click at [750, 448] on div at bounding box center [757, 445] width 17 height 17
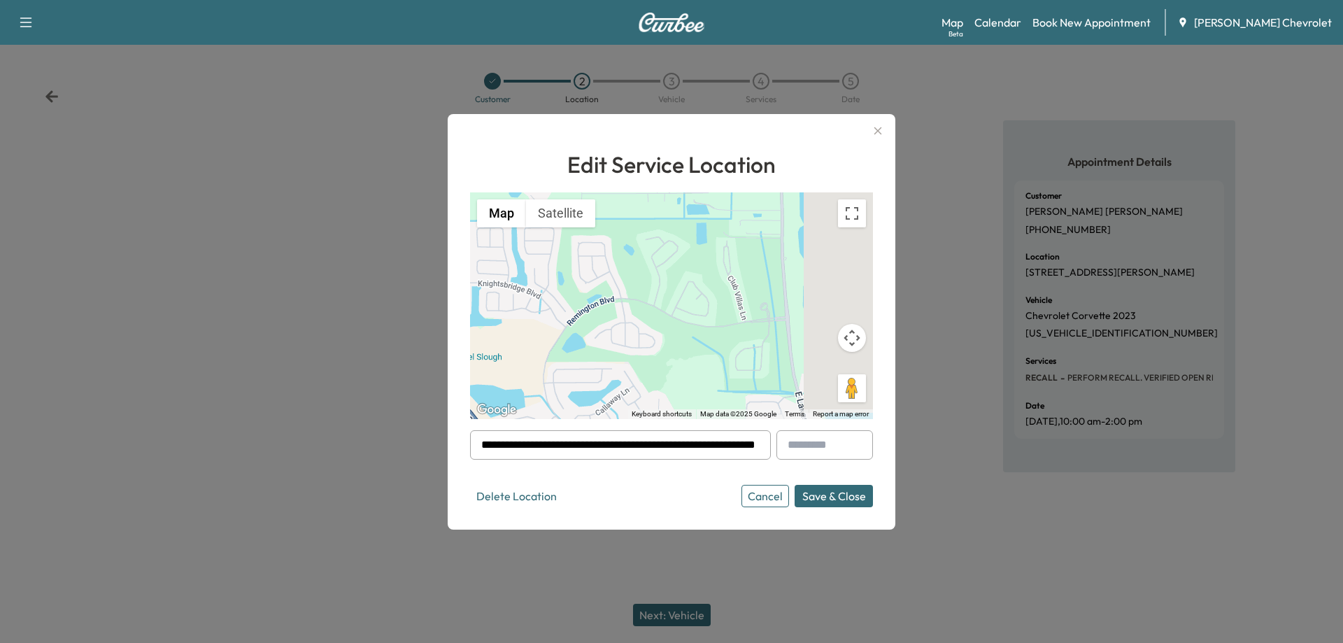
click at [749, 447] on div at bounding box center [757, 445] width 17 height 17
click at [688, 451] on input "**********" at bounding box center [620, 444] width 301 height 29
click at [723, 441] on input "**********" at bounding box center [620, 444] width 301 height 29
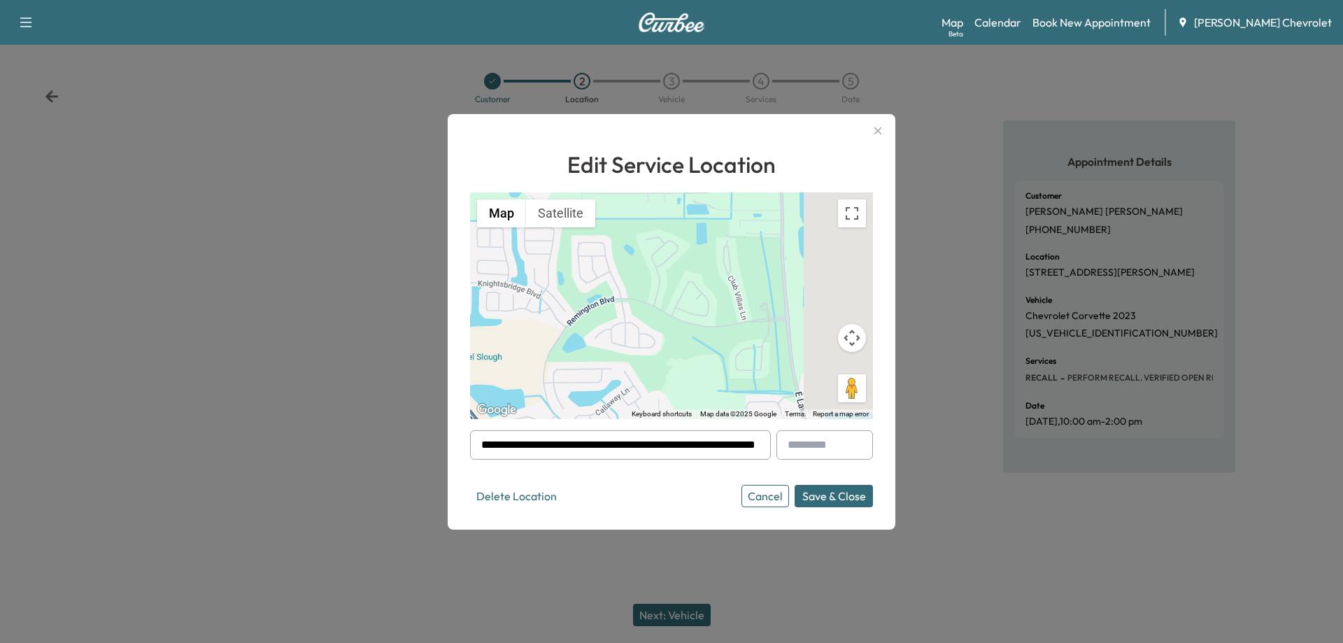
click at [723, 441] on input "**********" at bounding box center [620, 444] width 301 height 29
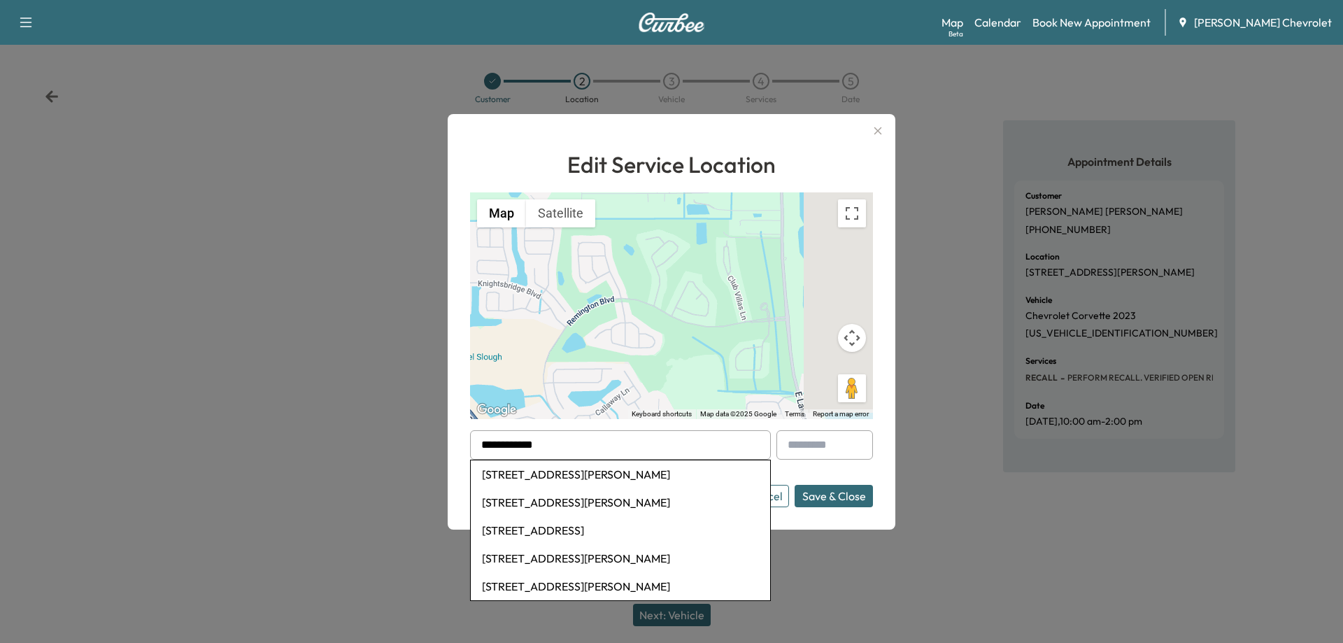
click at [577, 476] on li "[STREET_ADDRESS][PERSON_NAME]" at bounding box center [620, 474] width 299 height 28
type input "**********"
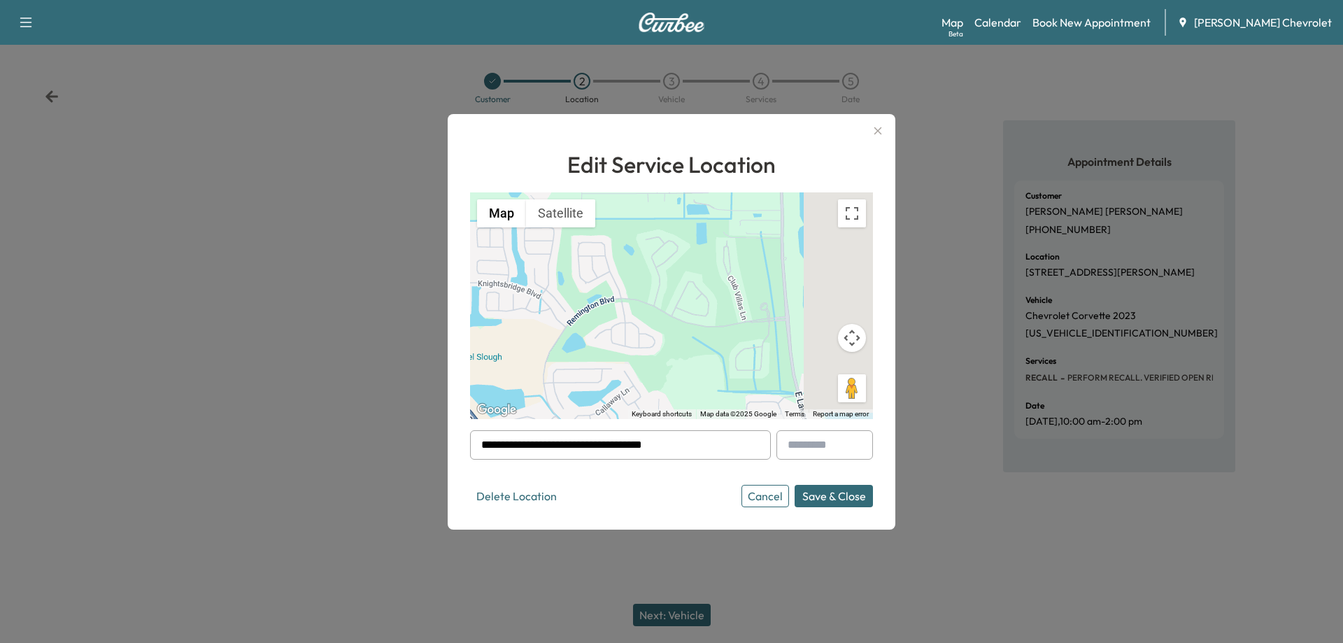
click at [849, 495] on button "Save & Close" at bounding box center [834, 496] width 78 height 22
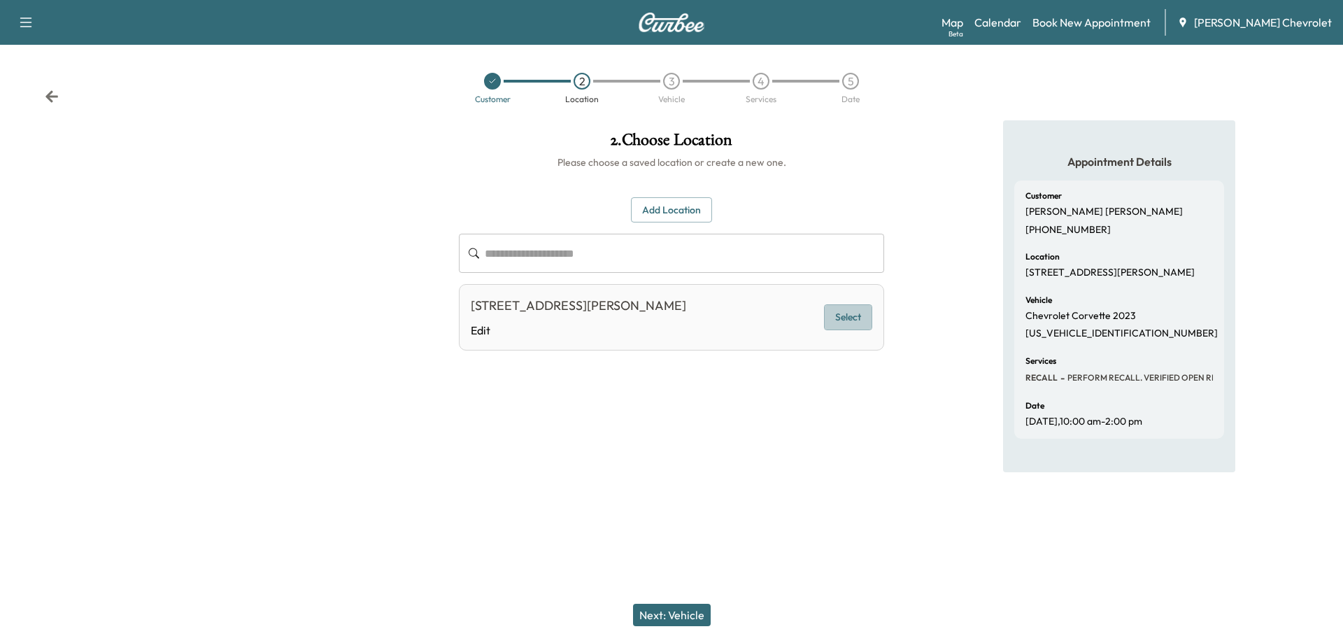
click at [835, 308] on button "Select" at bounding box center [848, 317] width 48 height 26
click at [666, 609] on button "Next: Vehicle" at bounding box center [672, 615] width 78 height 22
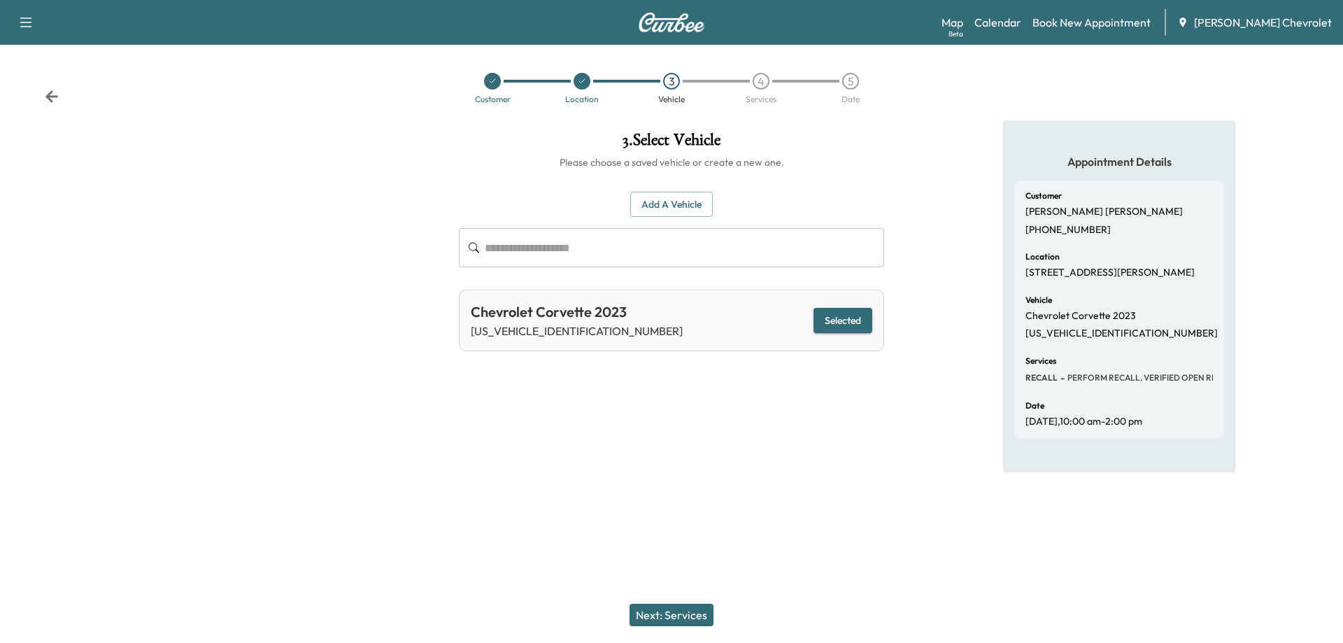
click at [667, 612] on button "Next: Services" at bounding box center [672, 615] width 84 height 22
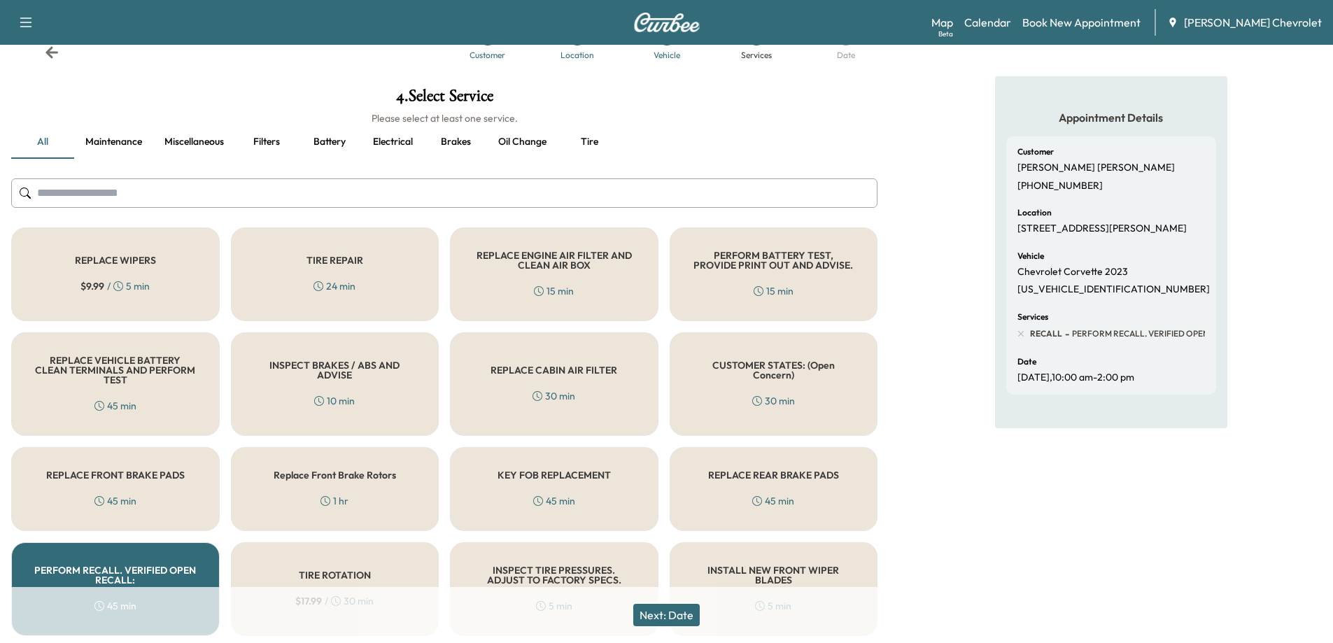
scroll to position [93, 0]
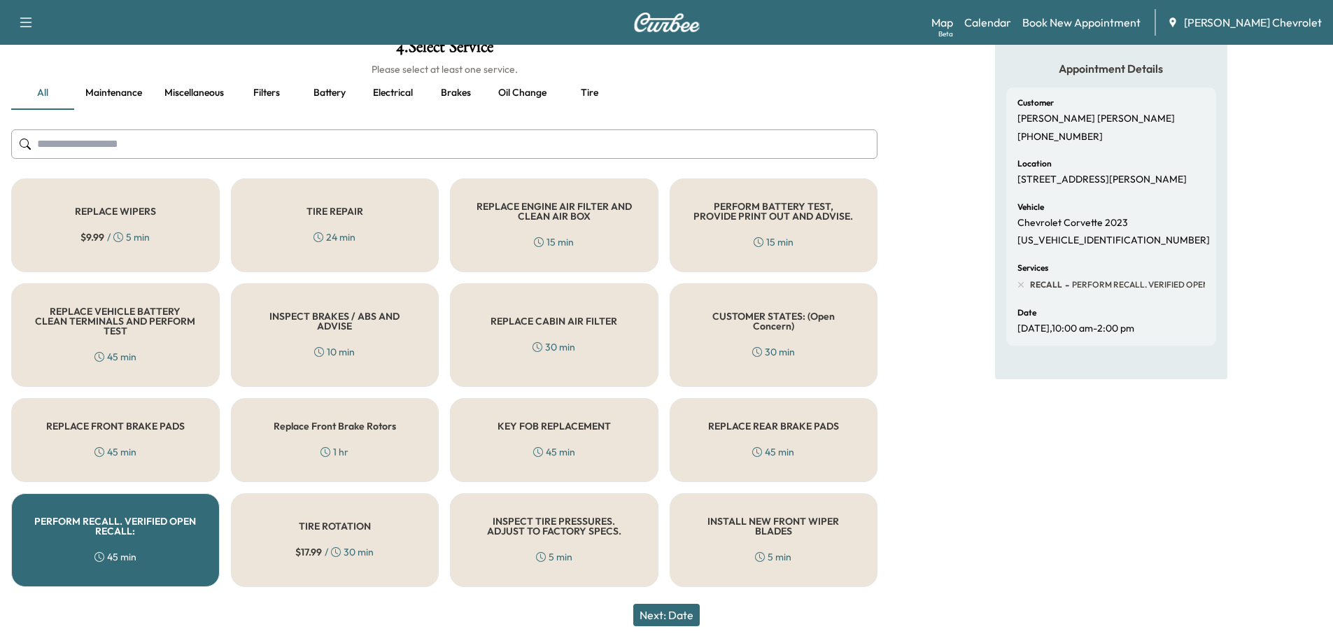
click at [164, 532] on h5 "PERFORM RECALL. VERIFIED OPEN RECALL:" at bounding box center [115, 526] width 162 height 20
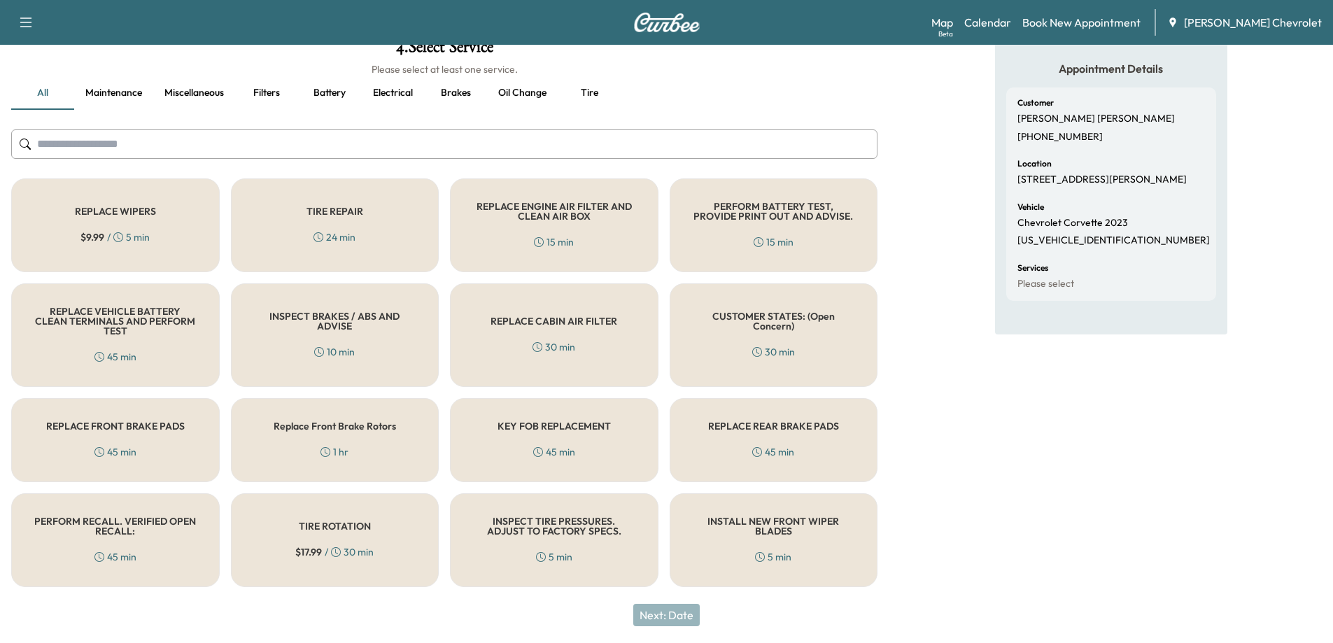
click at [158, 535] on h5 "PERFORM RECALL. VERIFIED OPEN RECALL:" at bounding box center [115, 526] width 162 height 20
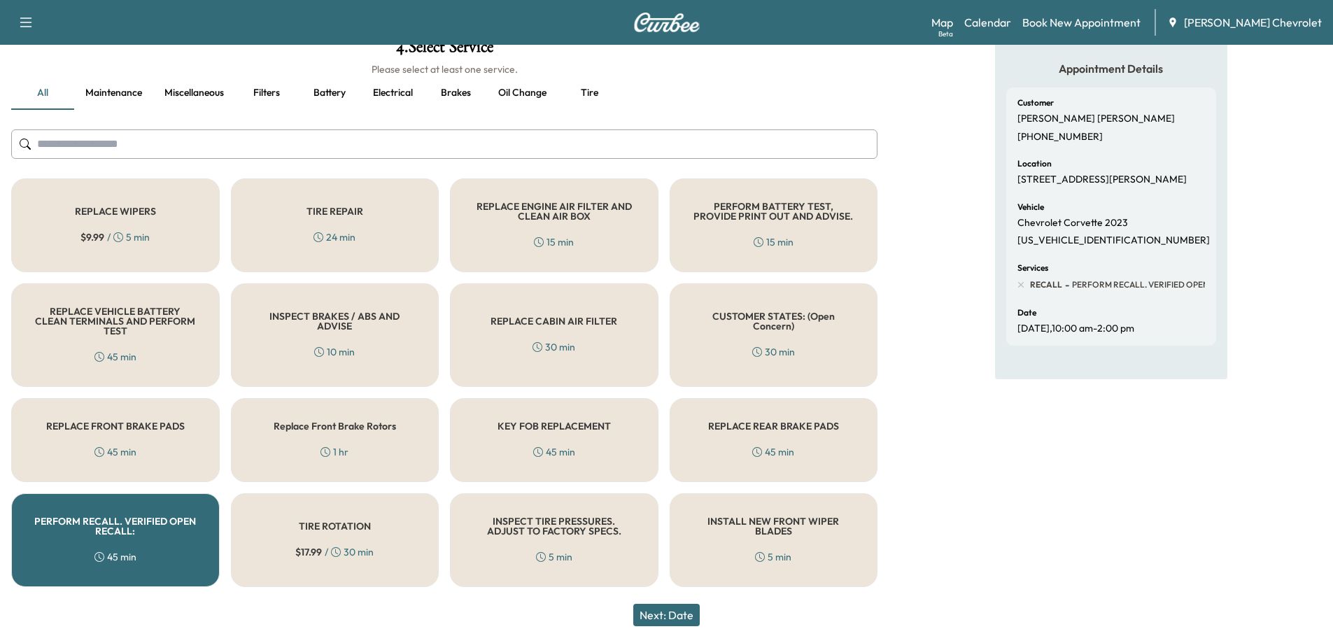
click at [664, 612] on button "Next: Date" at bounding box center [666, 615] width 66 height 22
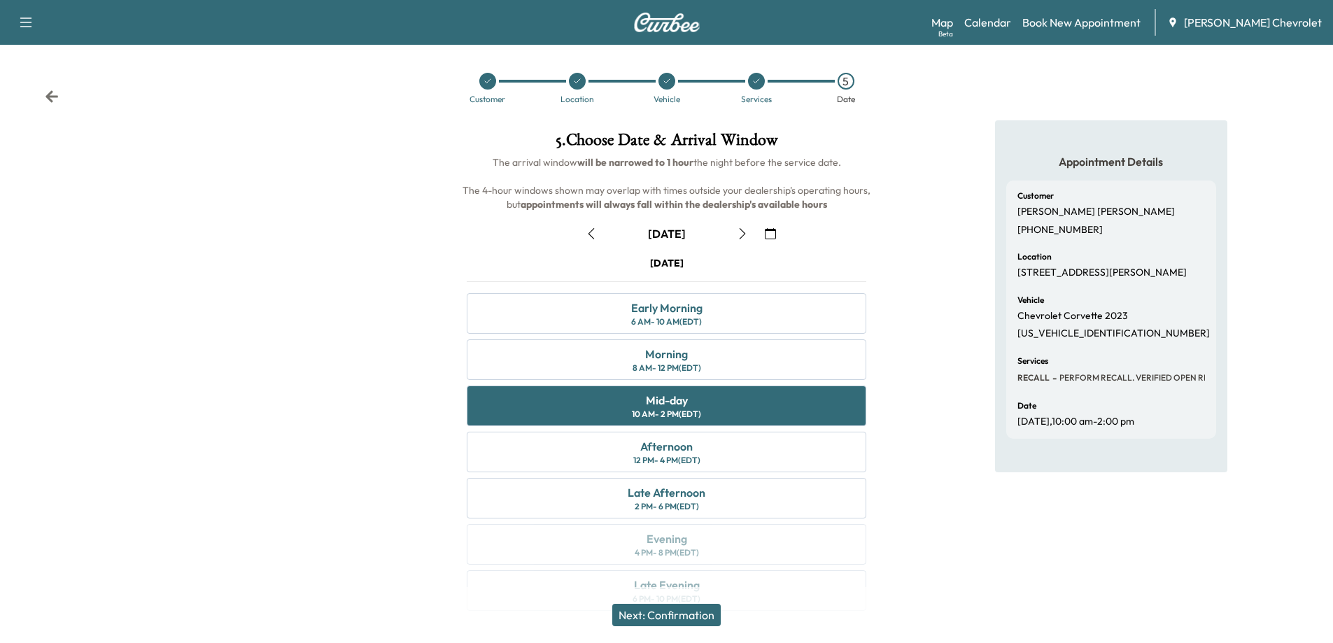
click at [673, 614] on button "Next: Confirmation" at bounding box center [666, 615] width 108 height 22
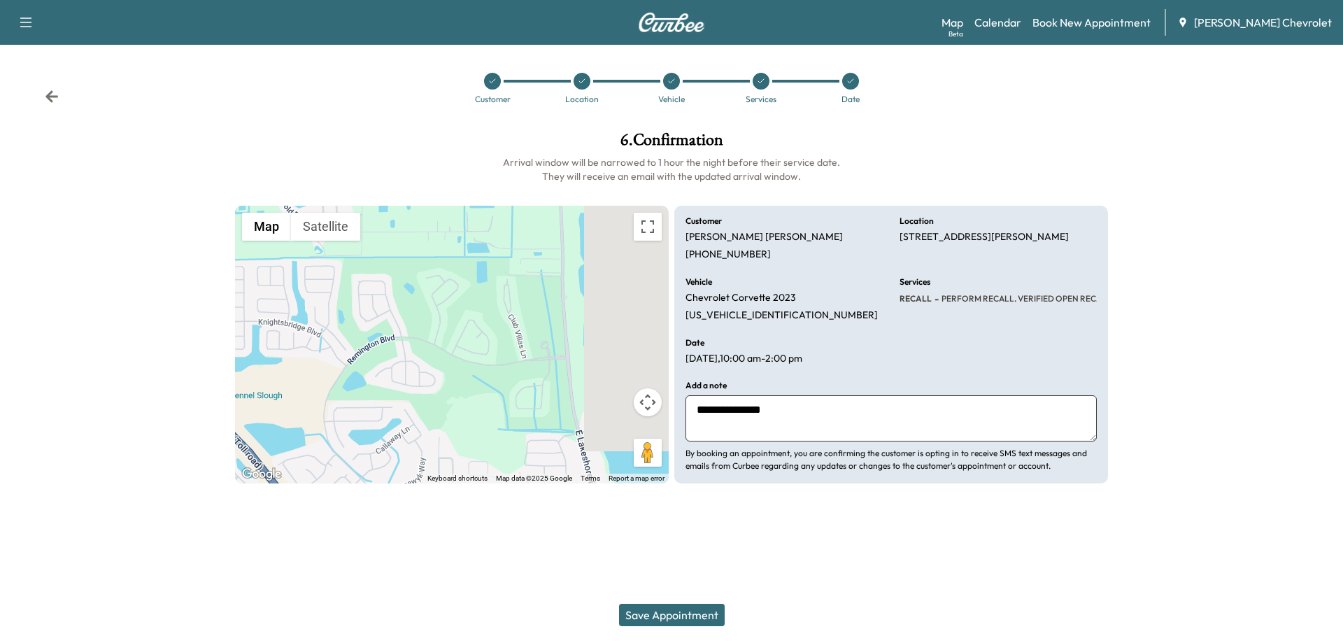
click at [672, 618] on button "Save Appointment" at bounding box center [672, 615] width 106 height 22
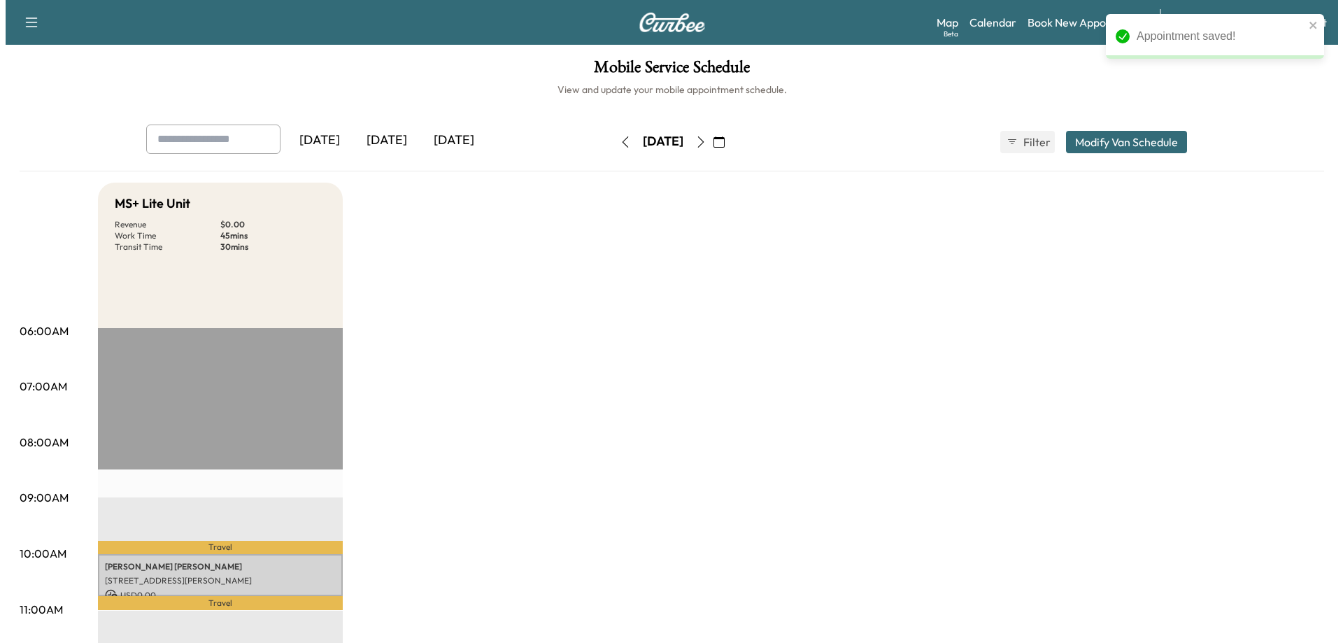
scroll to position [140, 0]
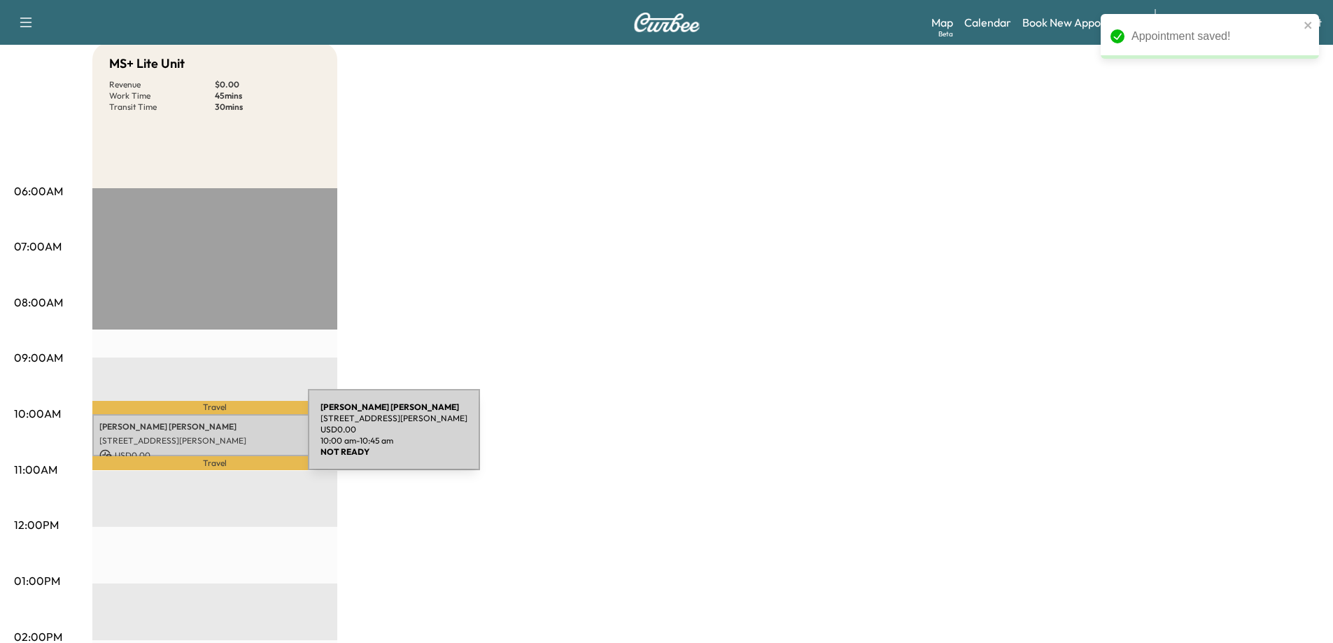
click at [203, 438] on p "[STREET_ADDRESS][PERSON_NAME]" at bounding box center [214, 440] width 231 height 11
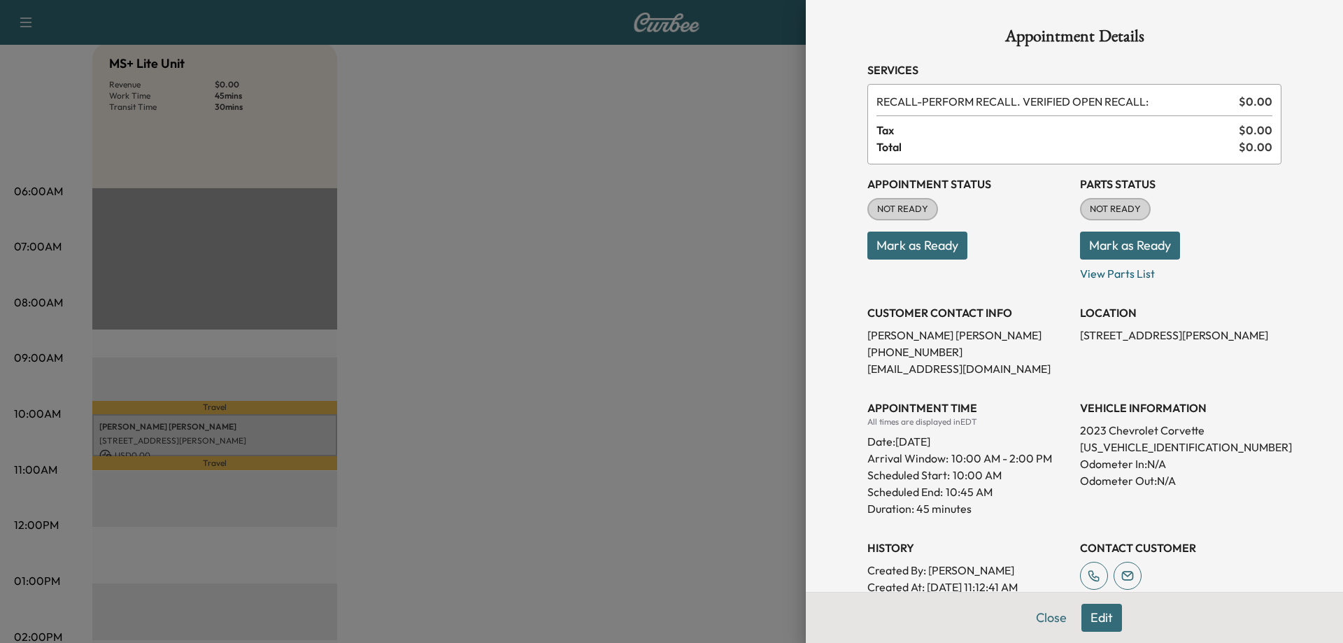
click at [927, 253] on button "Mark as Ready" at bounding box center [918, 246] width 100 height 28
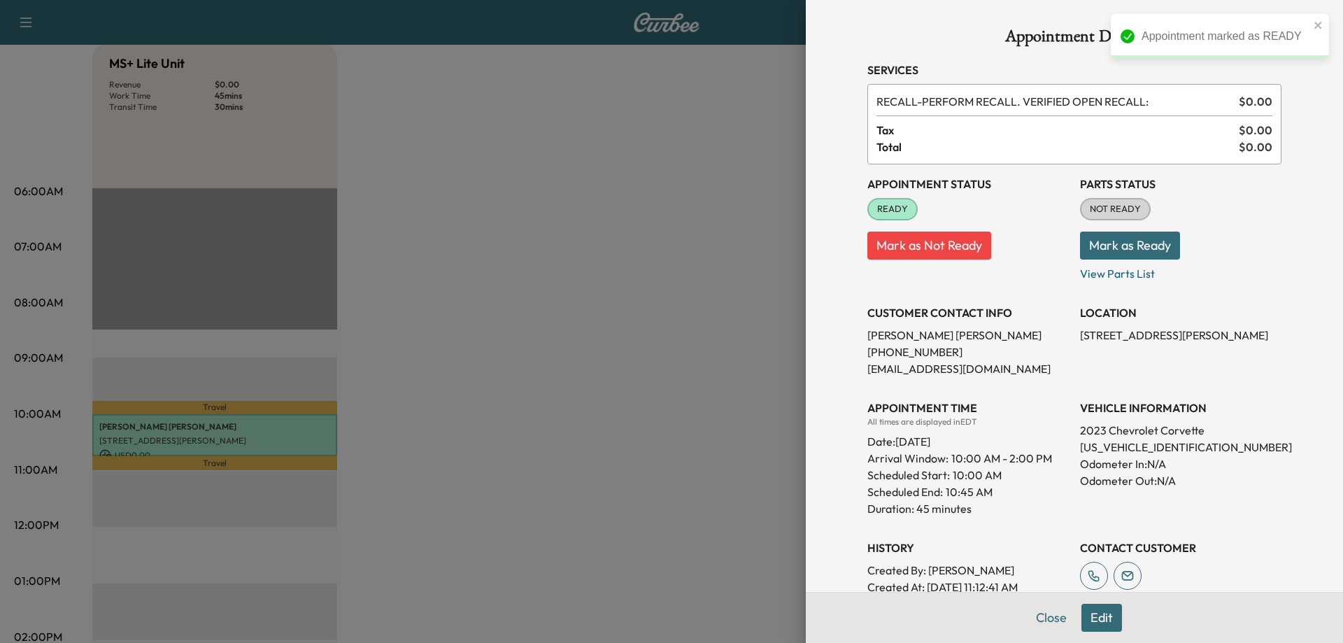
click at [1140, 253] on button "Mark as Ready" at bounding box center [1130, 246] width 100 height 28
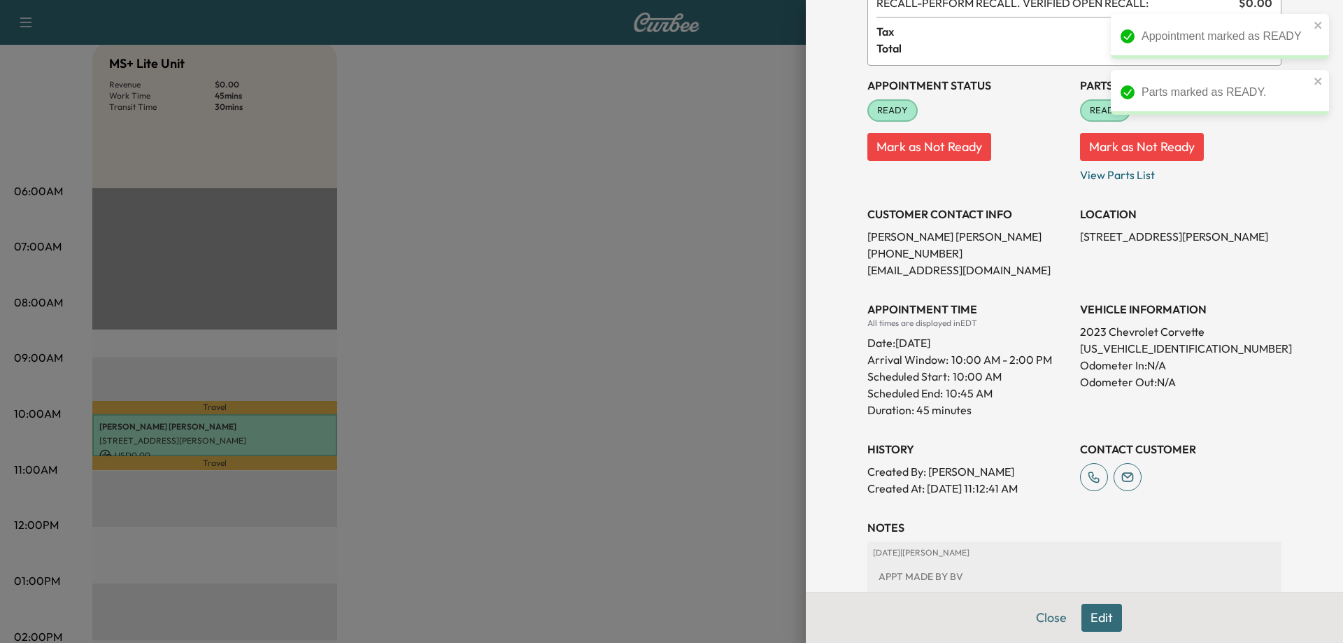
scroll to position [205, 0]
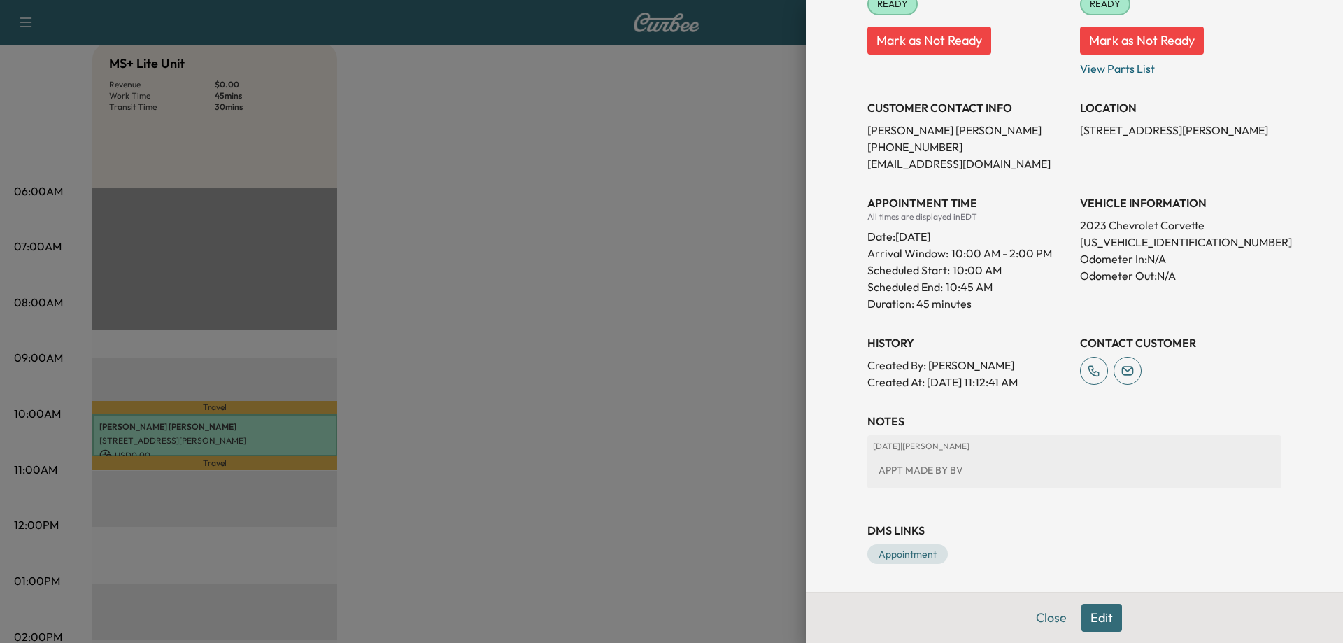
click at [966, 460] on div "APPT MADE BY BV" at bounding box center [1074, 470] width 403 height 25
click at [1037, 619] on button "Close" at bounding box center [1051, 618] width 49 height 28
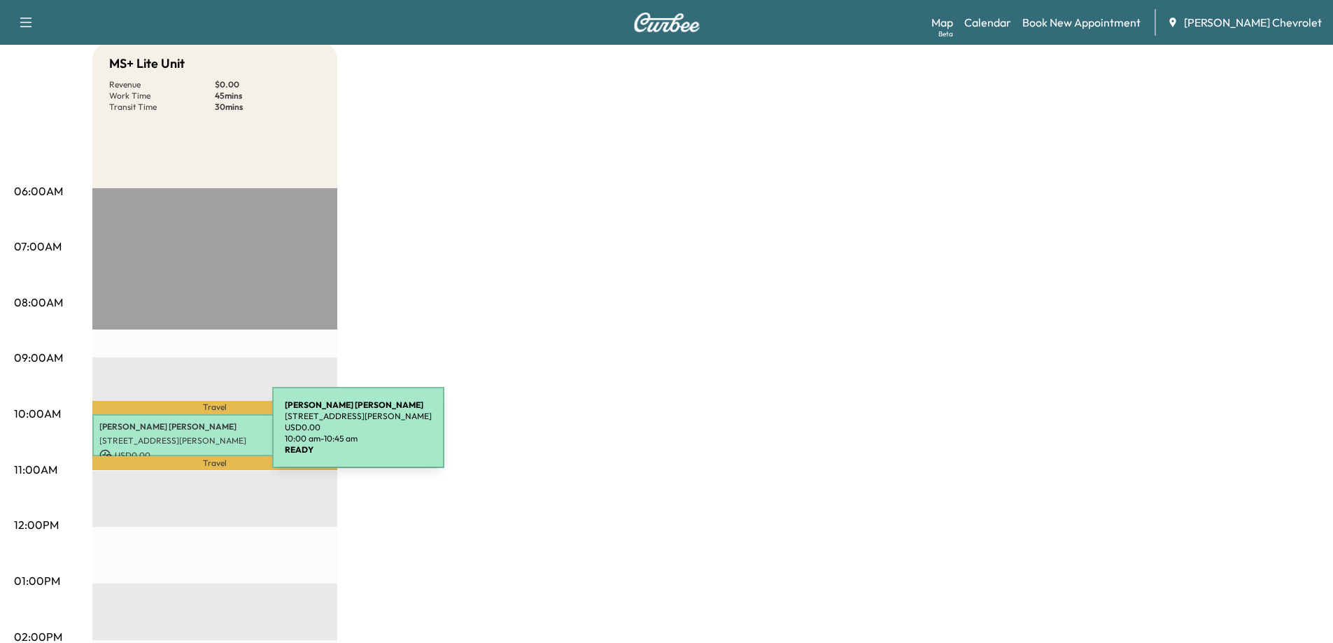
click at [167, 436] on p "[STREET_ADDRESS][PERSON_NAME]" at bounding box center [214, 440] width 231 height 11
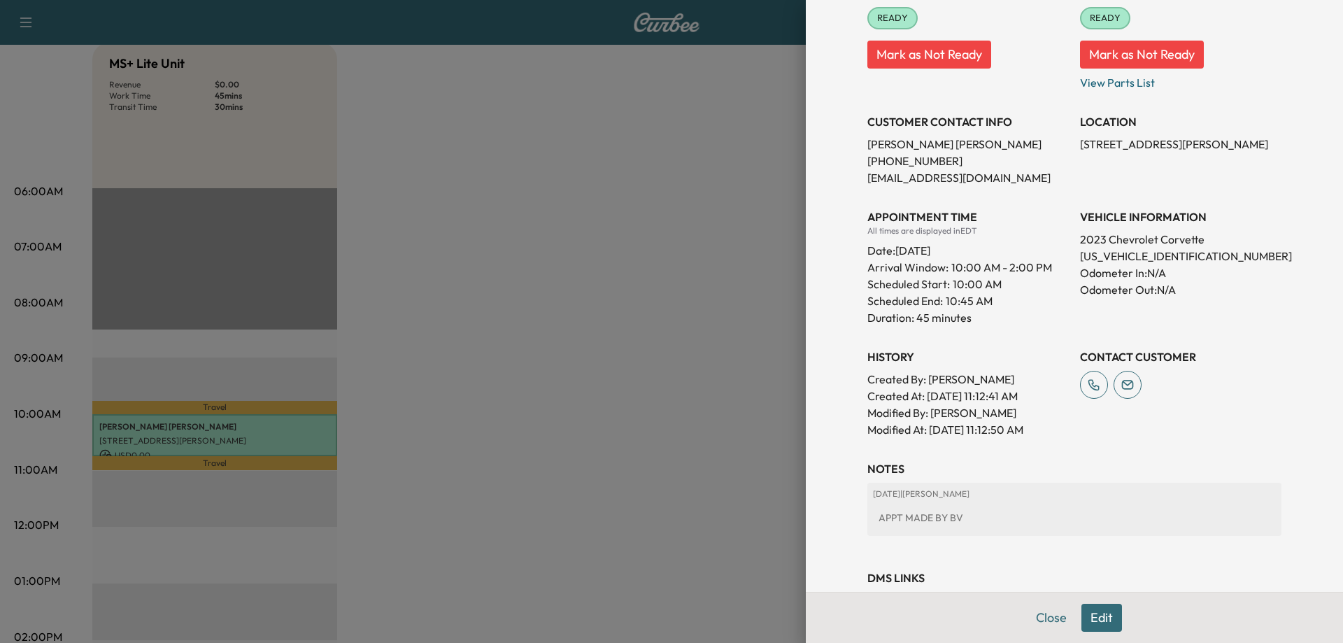
scroll to position [169, 0]
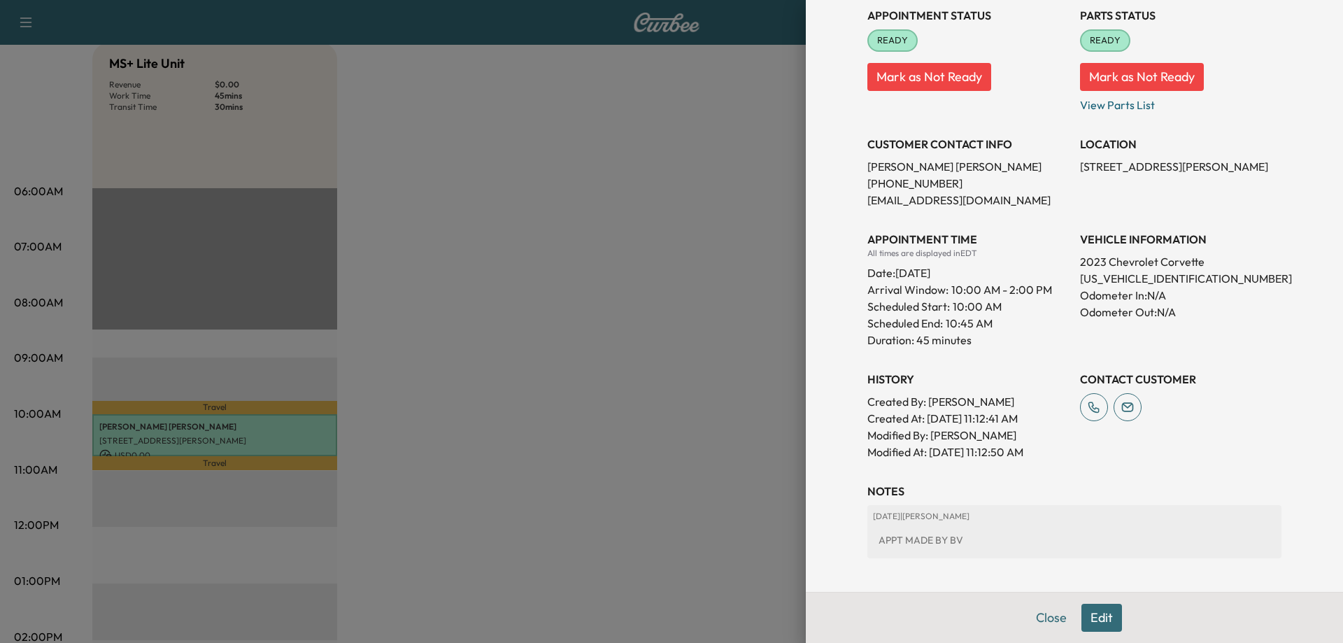
click at [1107, 626] on button "Edit" at bounding box center [1102, 618] width 41 height 28
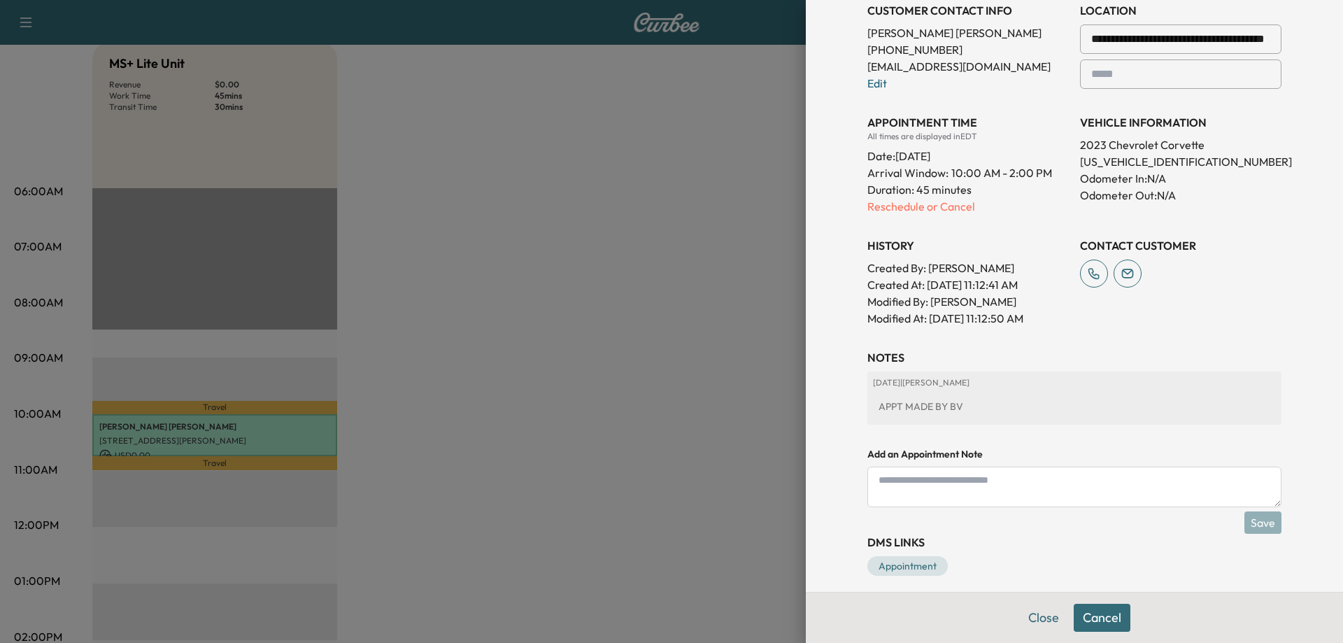
scroll to position [338, 0]
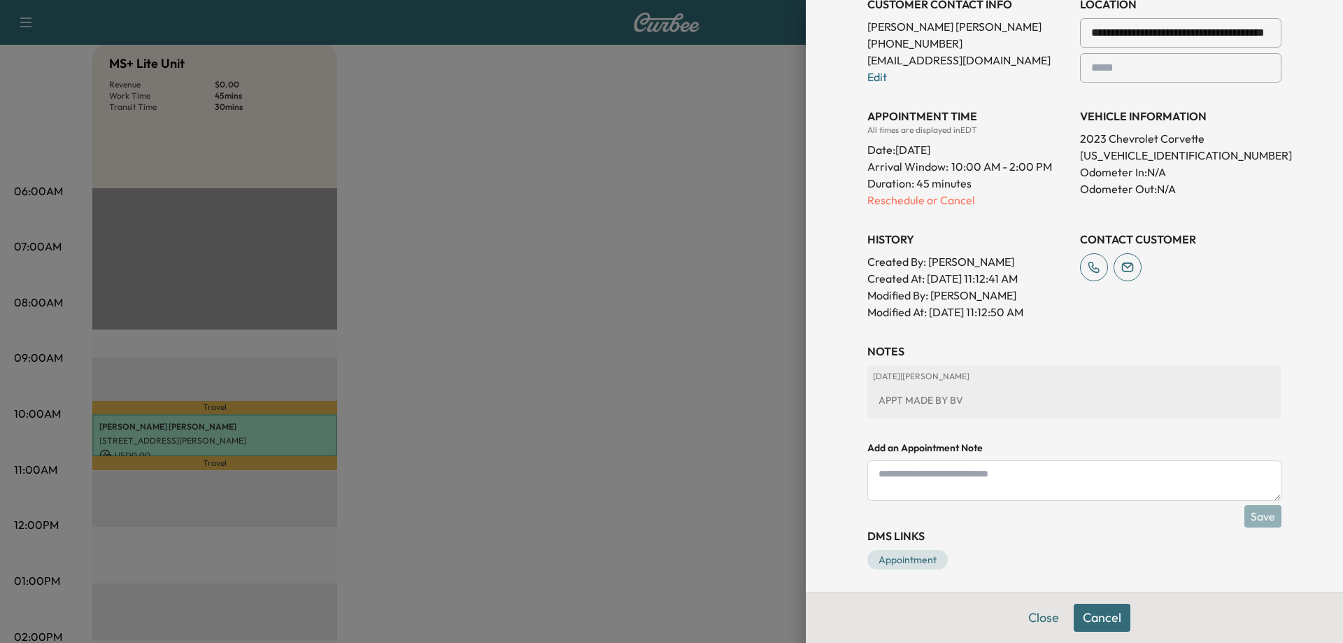
click at [879, 478] on textarea at bounding box center [1075, 480] width 414 height 41
type textarea "**********"
click at [1252, 512] on button "Save" at bounding box center [1263, 516] width 37 height 22
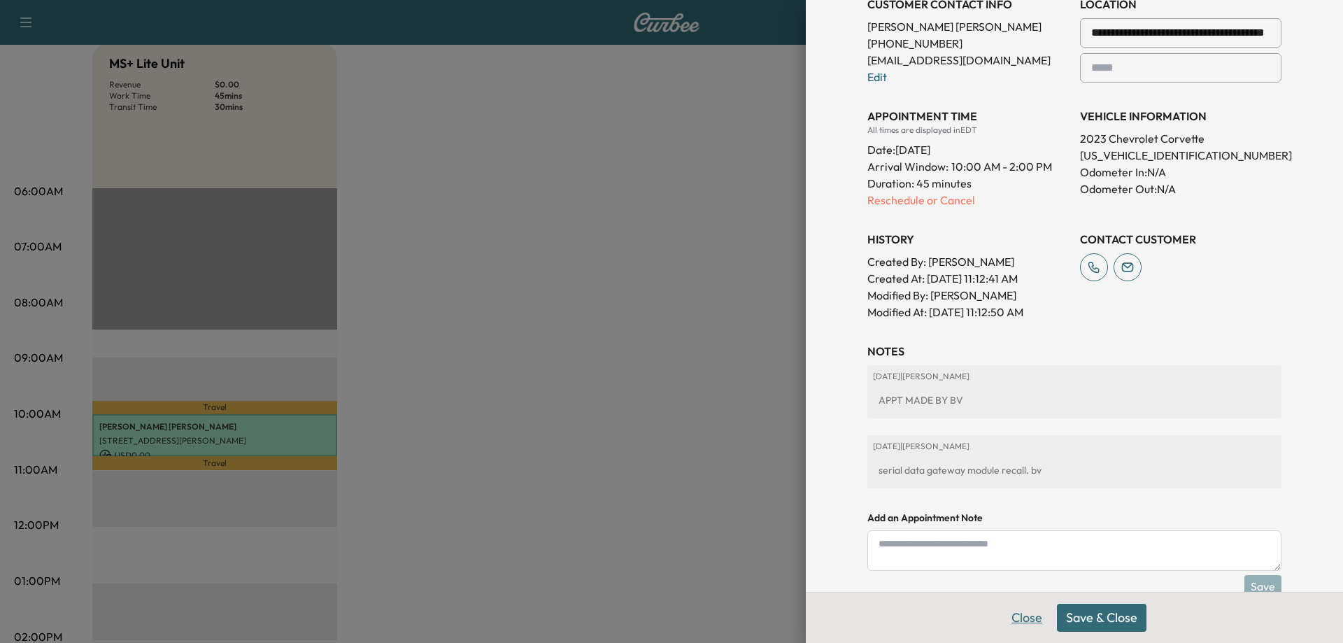
click at [1026, 616] on button "Close" at bounding box center [1027, 618] width 49 height 28
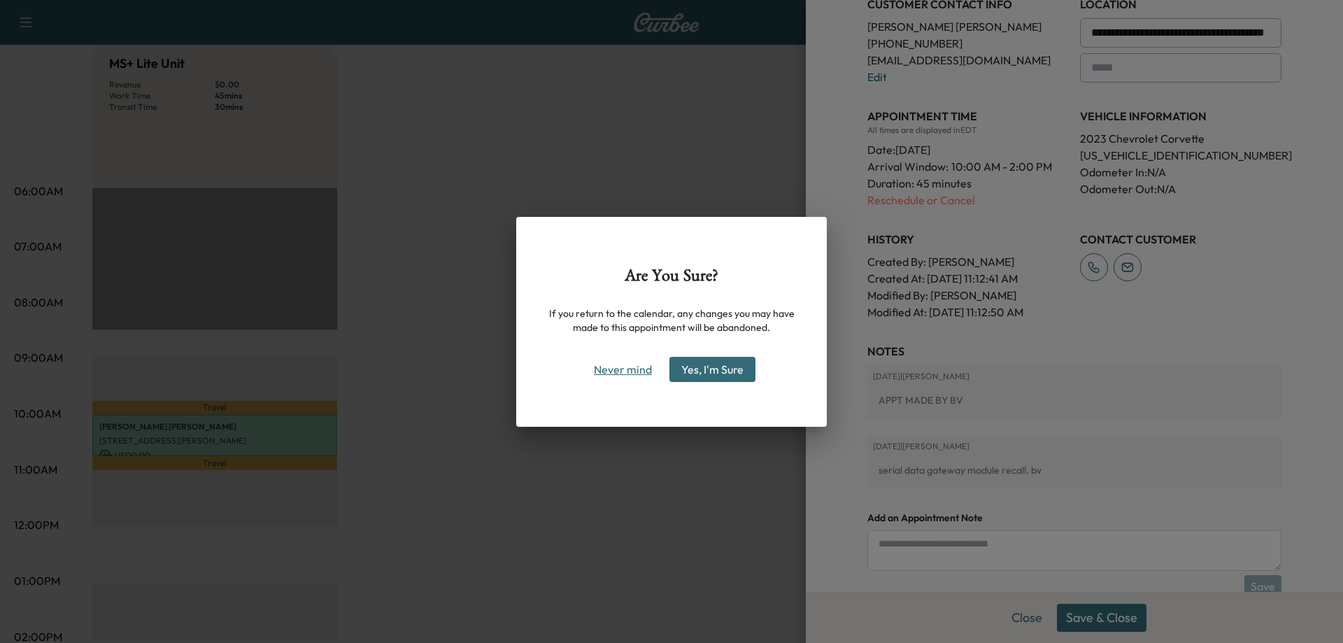
click at [615, 370] on button "Never mind" at bounding box center [623, 369] width 71 height 22
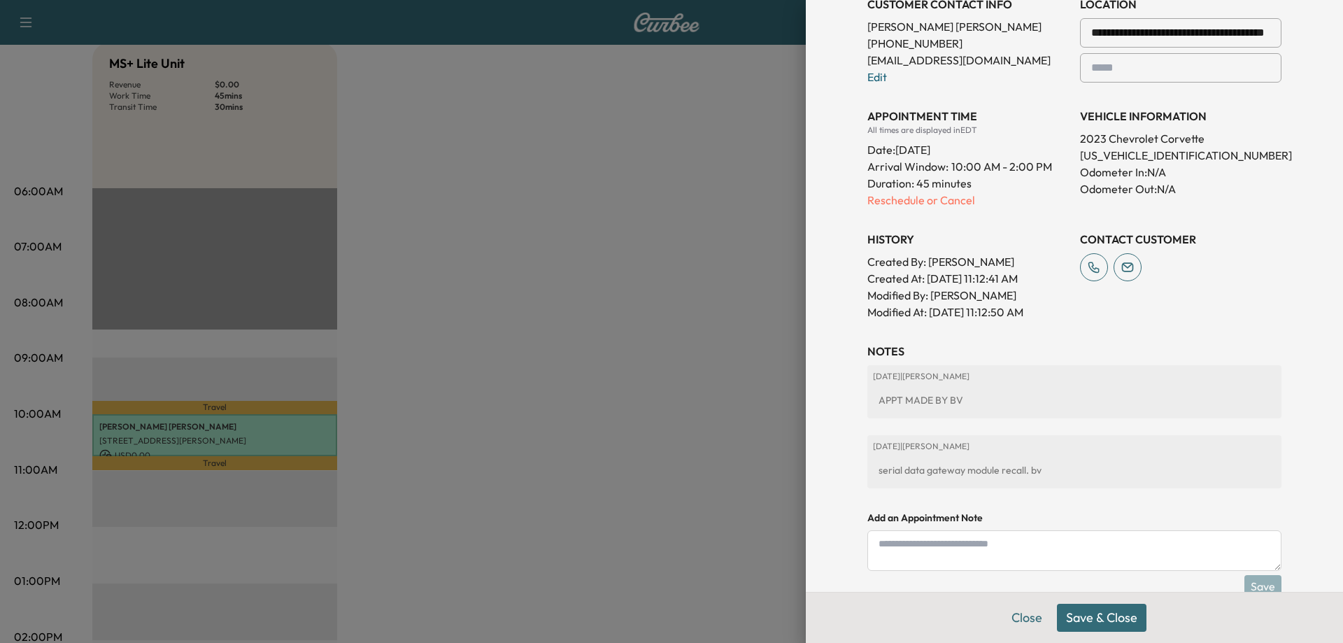
click at [1098, 620] on button "Save & Close" at bounding box center [1102, 618] width 90 height 28
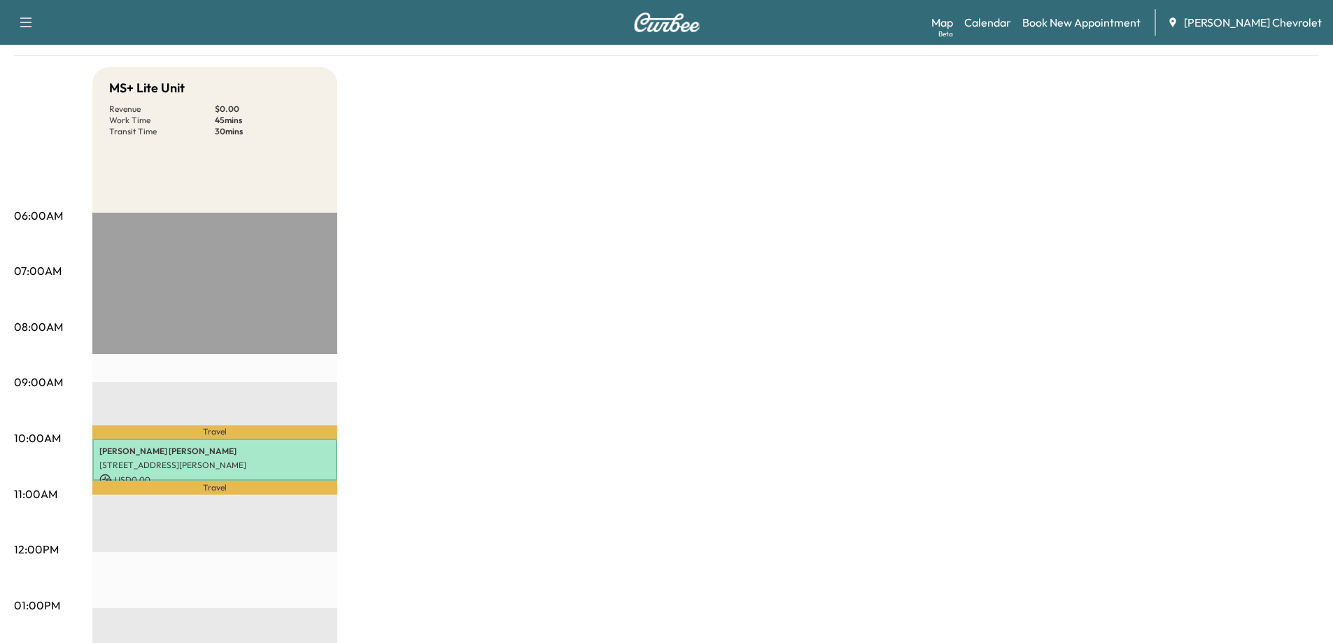
scroll to position [140, 0]
